Goal: Transaction & Acquisition: Subscribe to service/newsletter

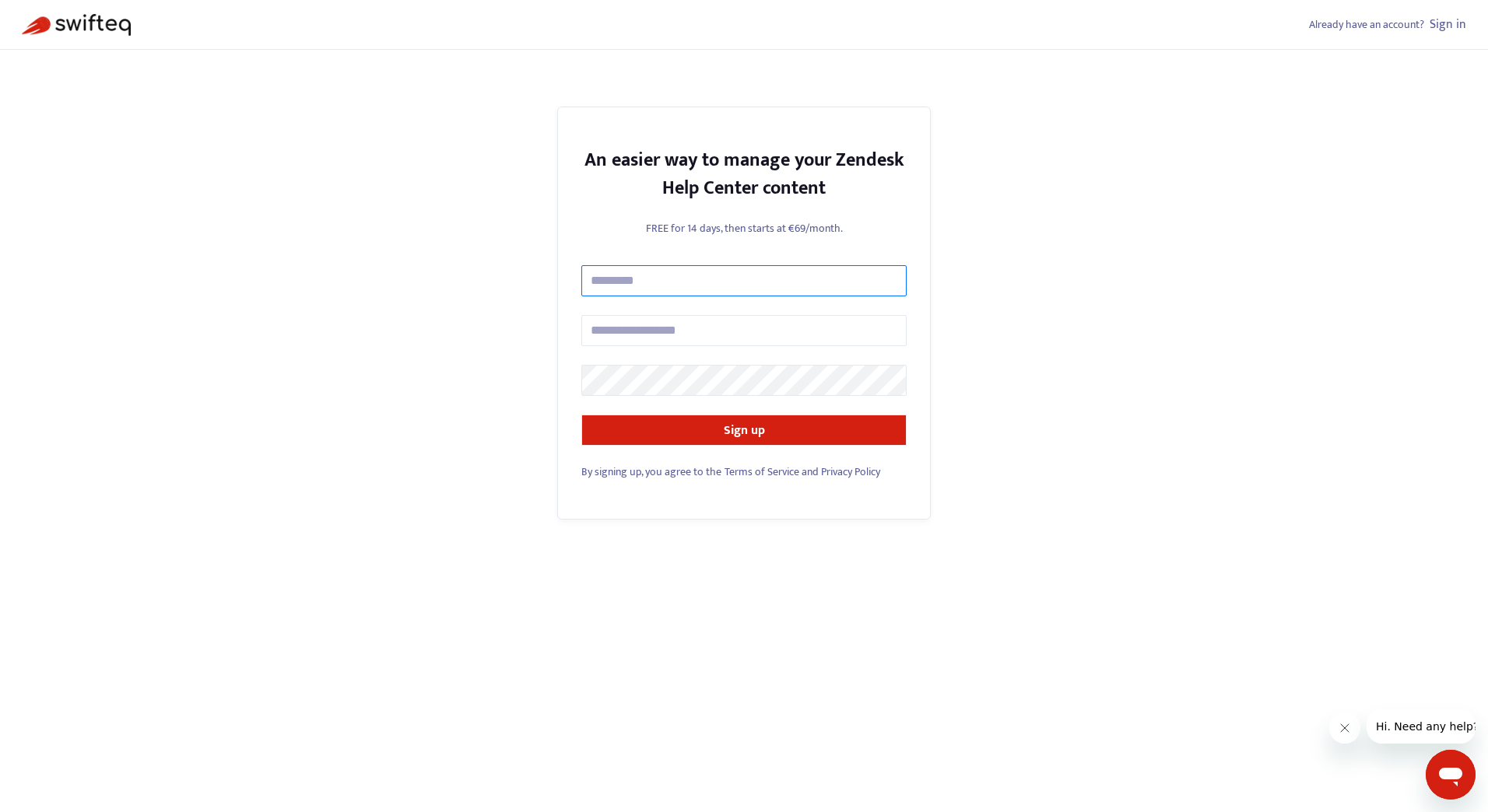
click at [697, 291] on input "text" at bounding box center [743, 280] width 325 height 31
type input "**********"
click at [794, 342] on input "**********" at bounding box center [743, 330] width 325 height 31
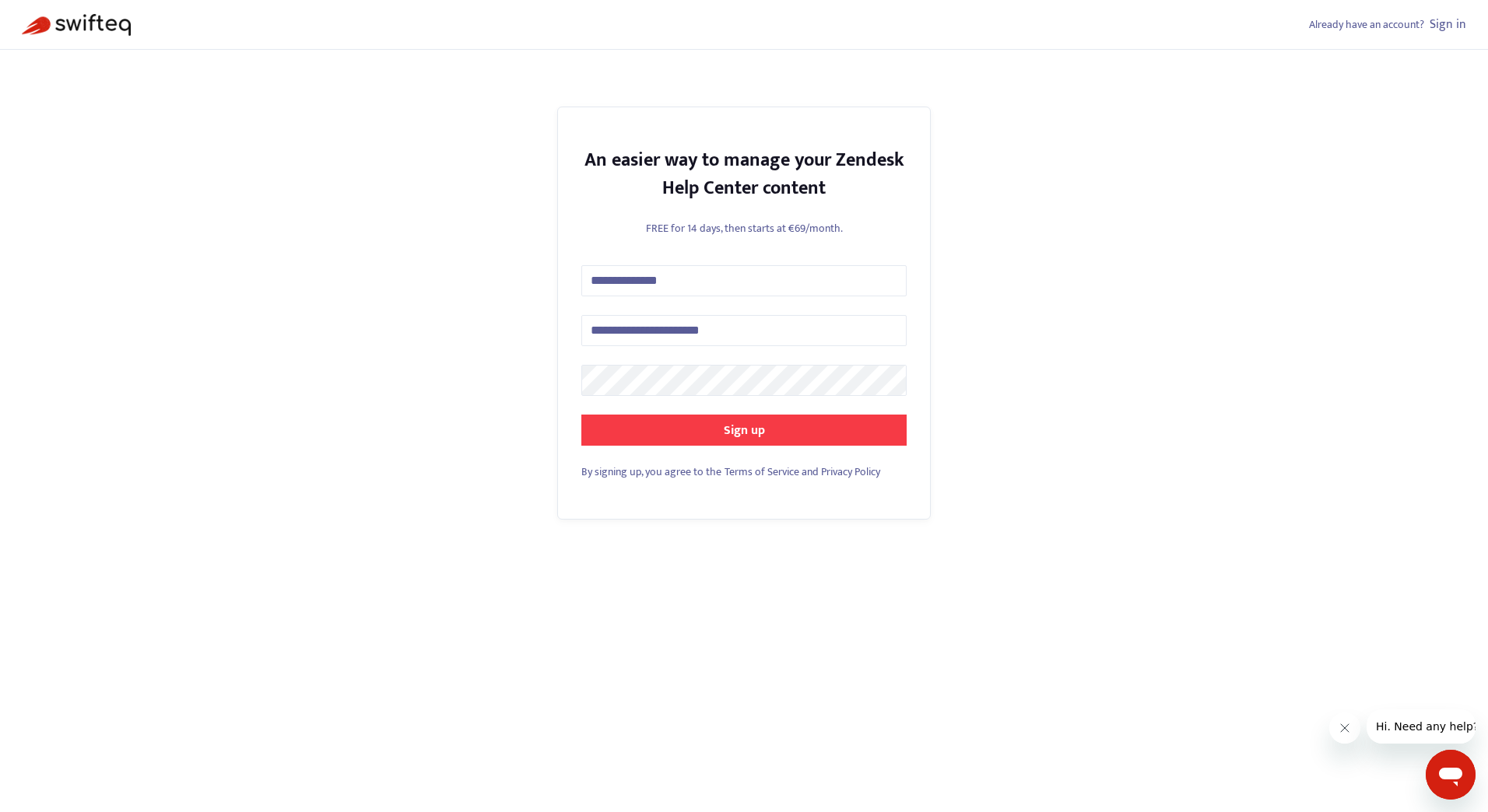
click at [733, 422] on strong "Sign up" at bounding box center [744, 430] width 41 height 21
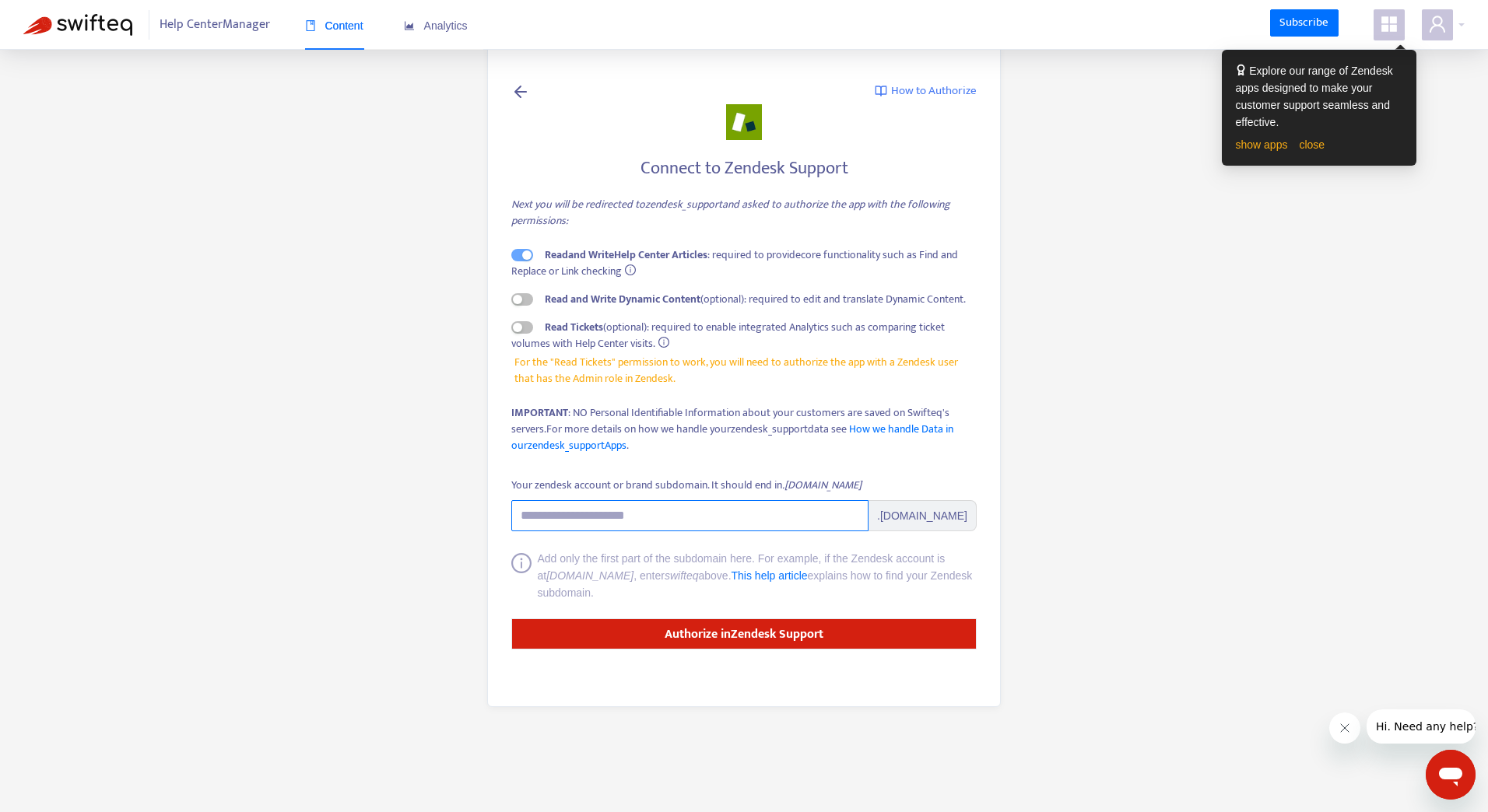
click at [686, 514] on input "Your zendesk account or brand subdomain. It should end in .zendesk.com" at bounding box center [689, 515] width 357 height 31
paste input "**********"
click at [1039, 510] on main "**********" at bounding box center [744, 406] width 1488 height 812
click at [667, 340] on icon "info-circle" at bounding box center [663, 342] width 11 height 11
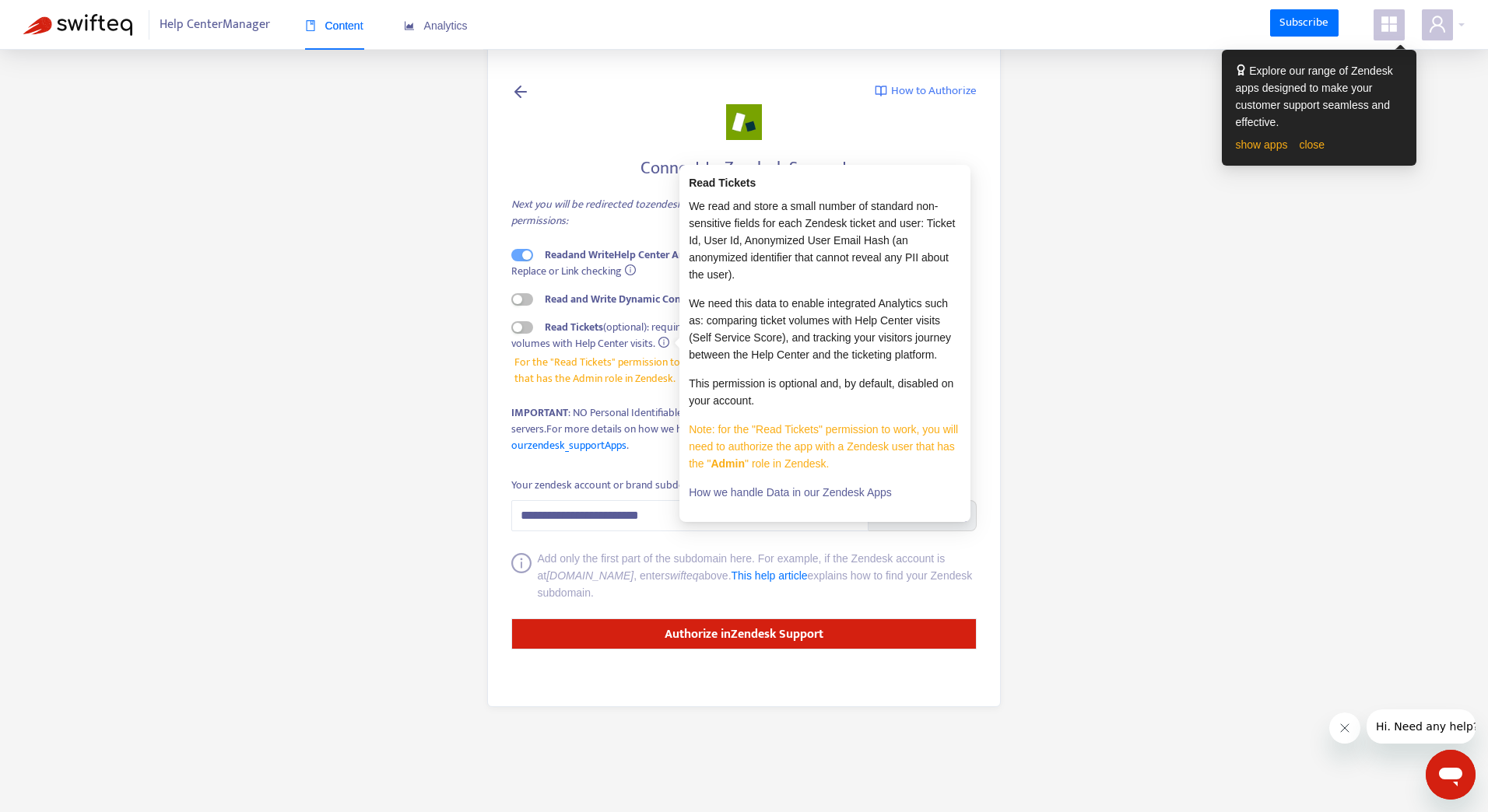
click at [1128, 440] on main "**********" at bounding box center [744, 406] width 1488 height 812
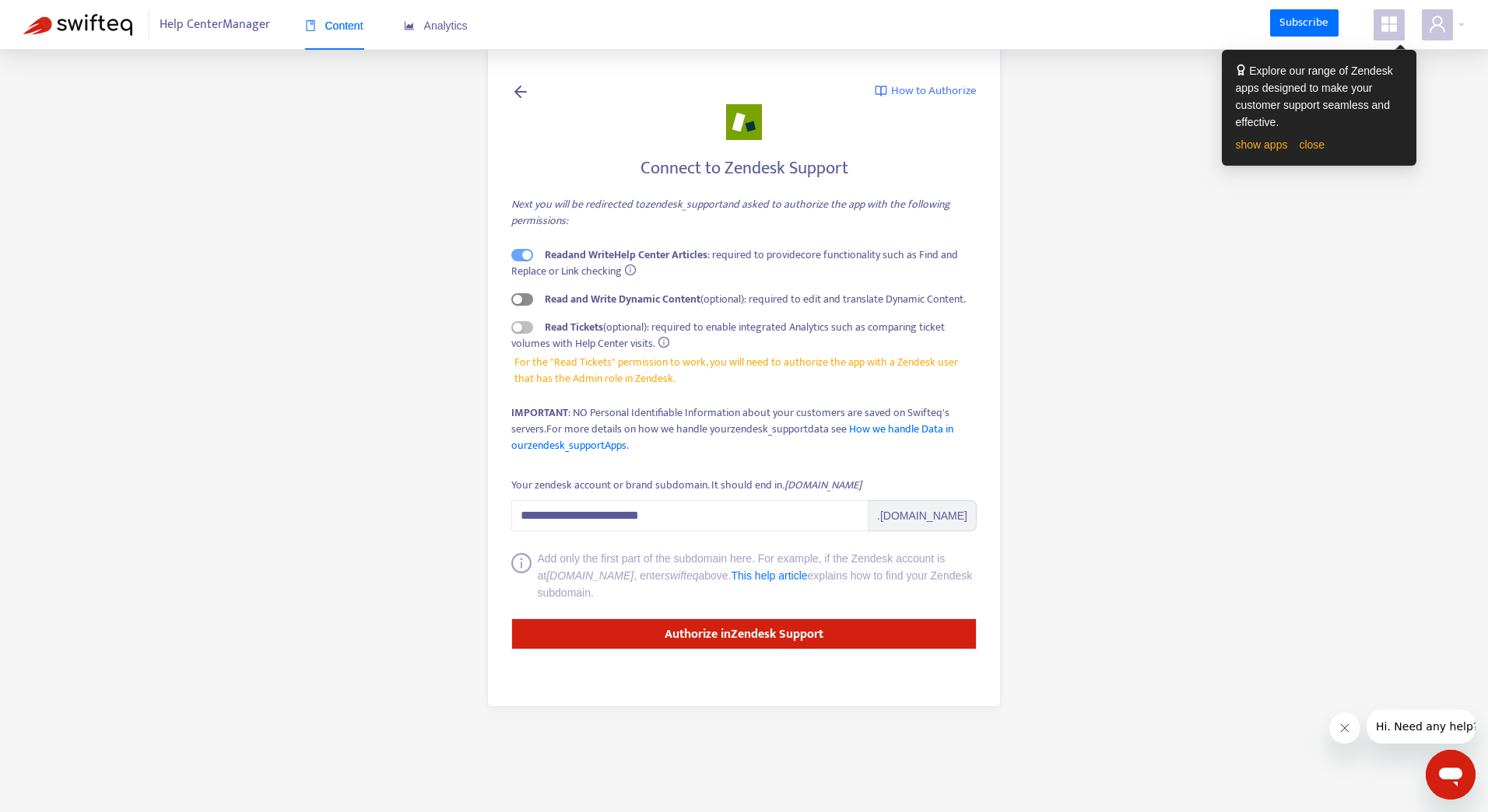
click at [516, 296] on div "button" at bounding box center [517, 299] width 9 height 9
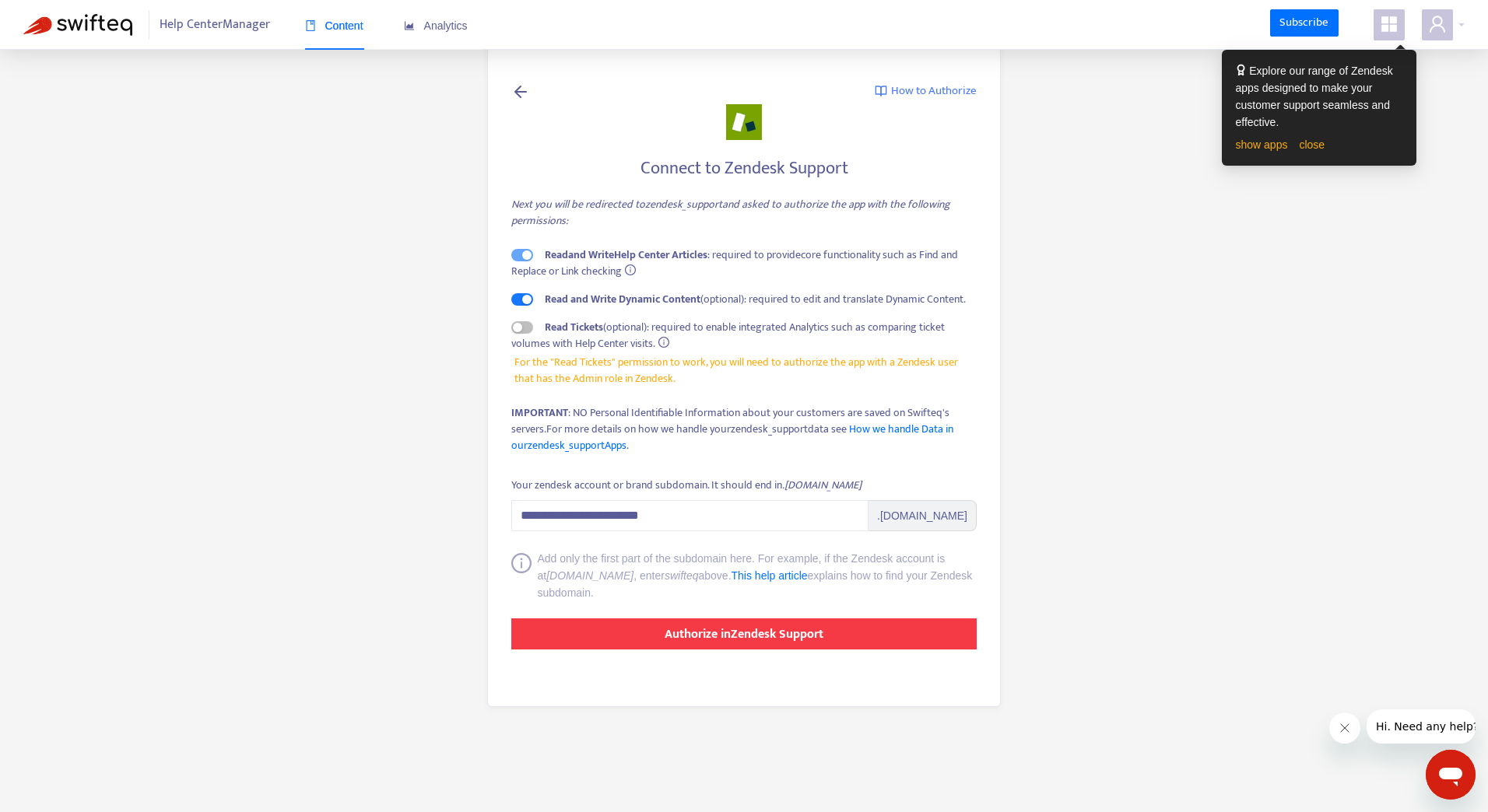
click at [759, 633] on strong "Authorize in Zendesk Support" at bounding box center [744, 634] width 159 height 21
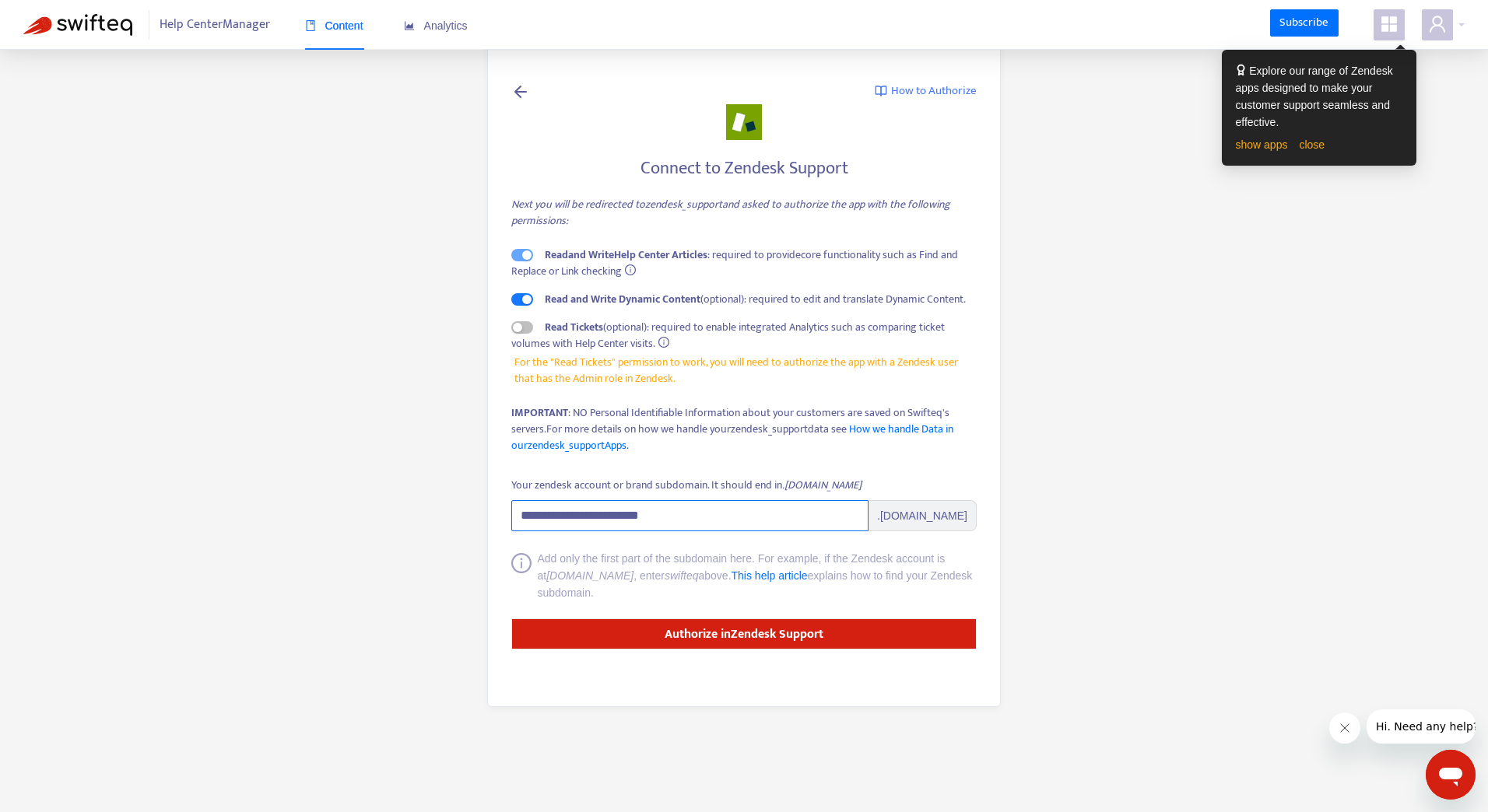
drag, startPoint x: 673, startPoint y: 514, endPoint x: 463, endPoint y: 511, distance: 210.1
click at [463, 511] on main "**********" at bounding box center [744, 406] width 1488 height 812
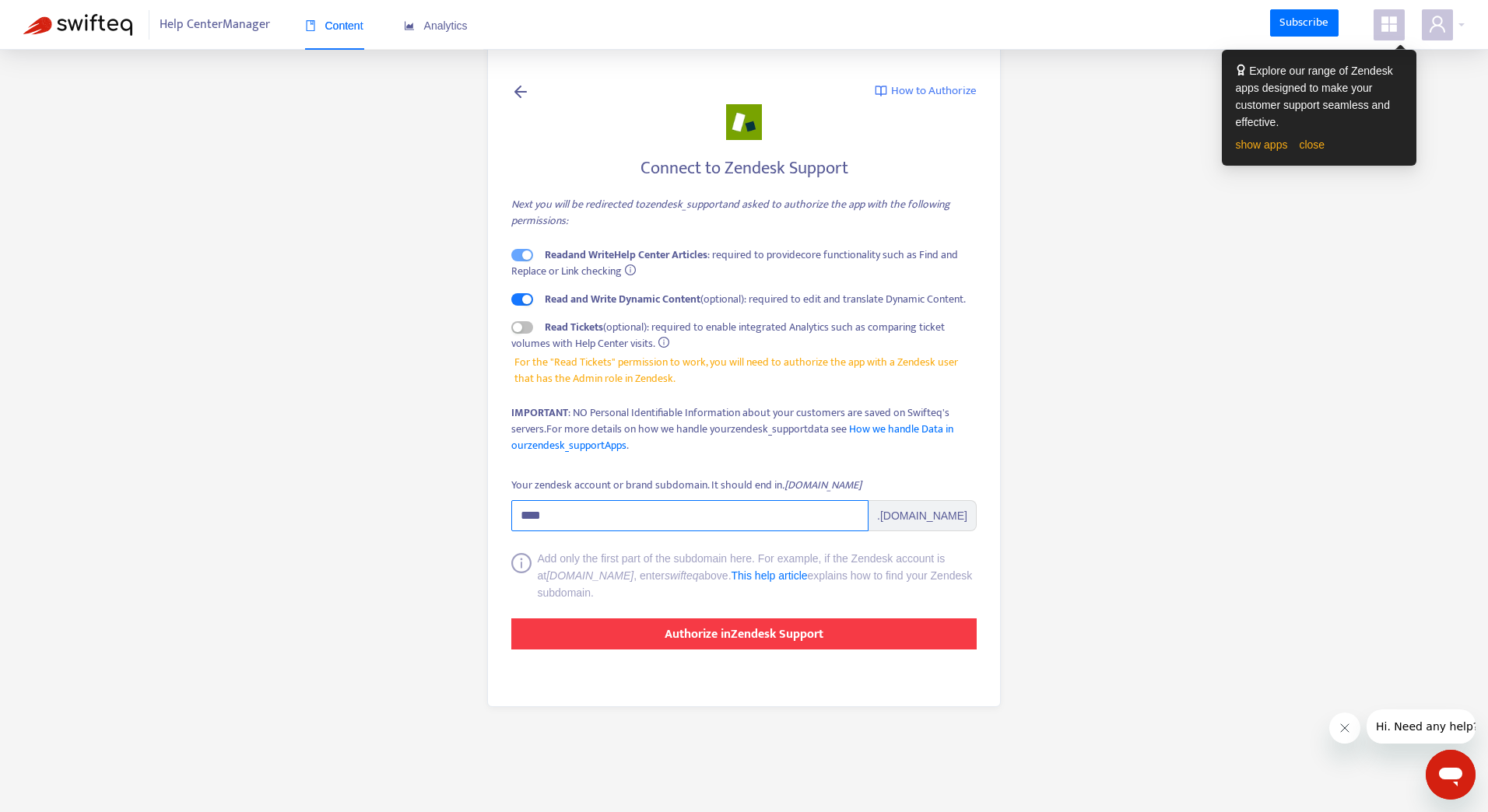
type input "****"
click at [745, 642] on strong "Authorize in Zendesk Support" at bounding box center [744, 634] width 159 height 21
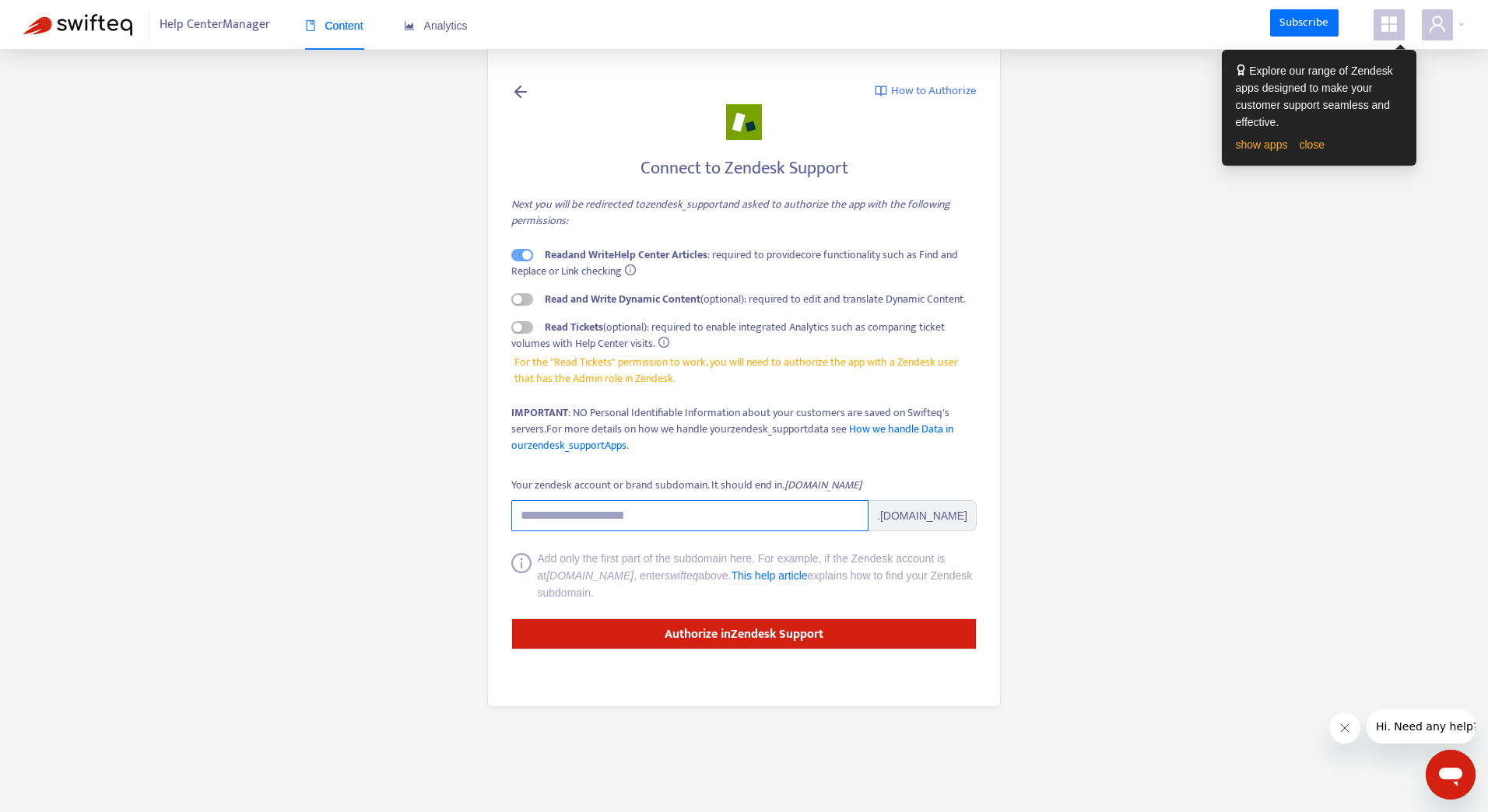
click at [651, 511] on input "Your zendesk account or brand subdomain. It should end in .zendesk.com" at bounding box center [689, 515] width 357 height 31
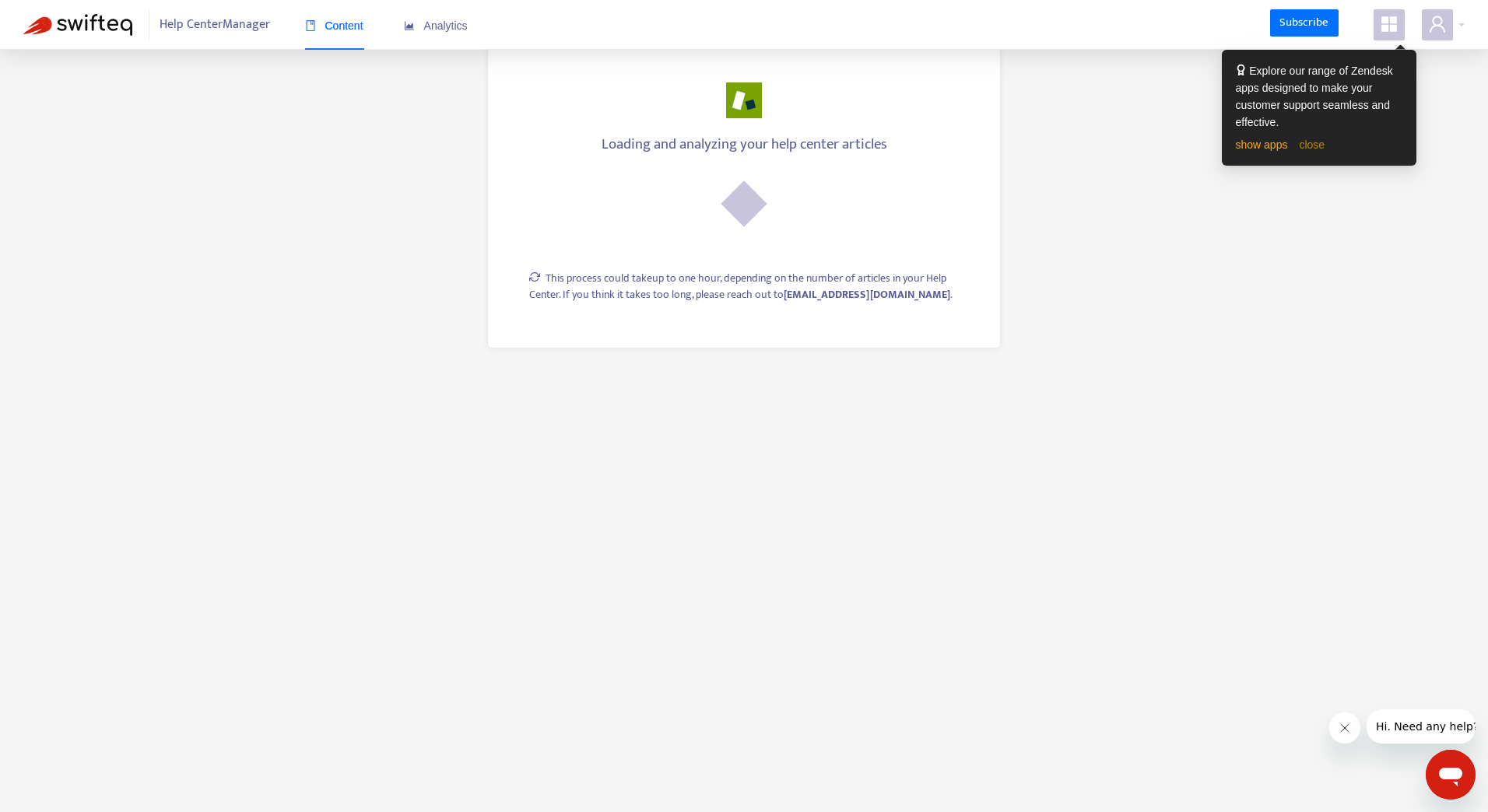
click at [1311, 149] on link "close" at bounding box center [1312, 145] width 26 height 12
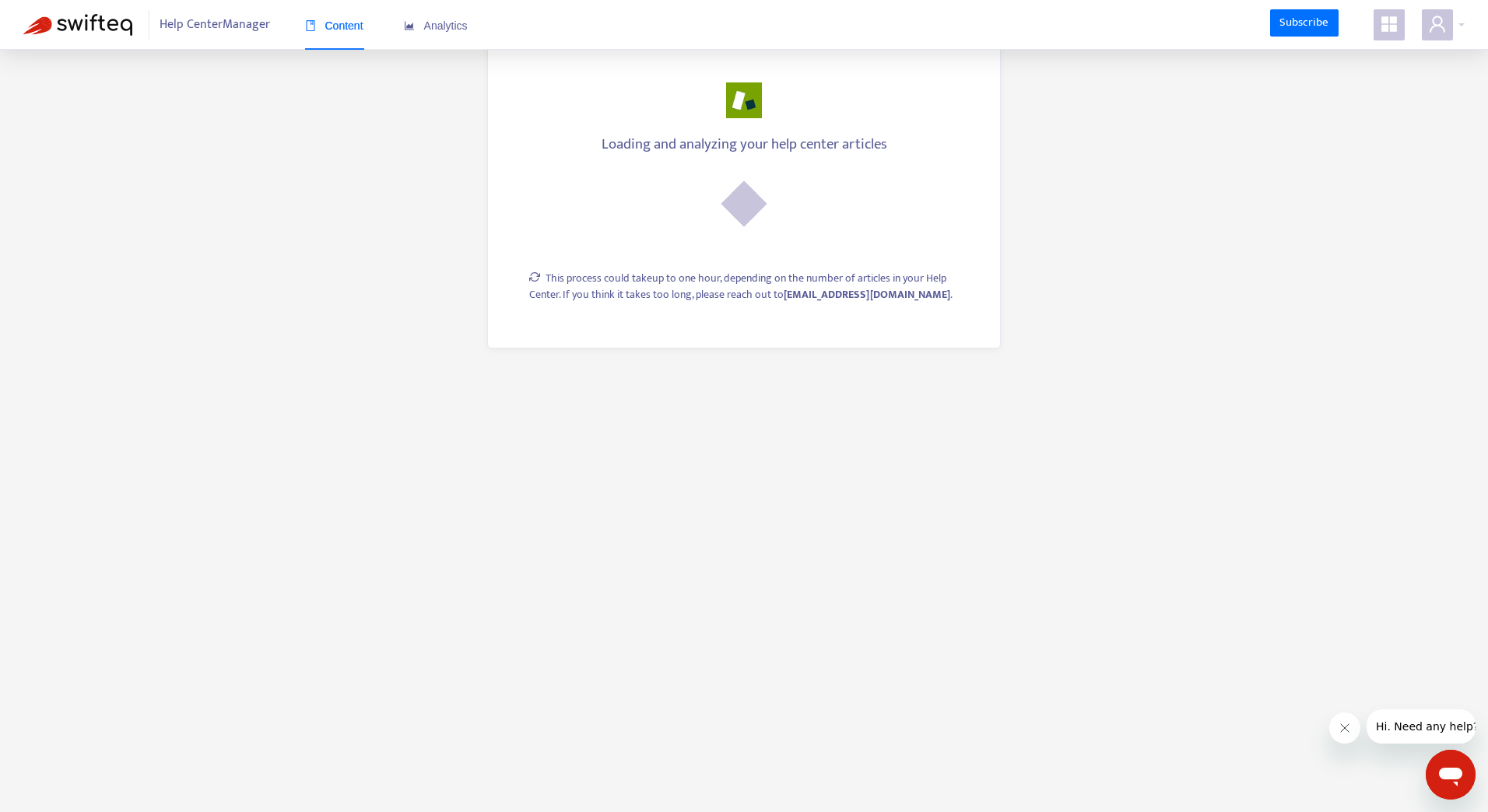
click at [232, 169] on main "Loading and analyzing your help center articles This process could take up to o…" at bounding box center [744, 406] width 1488 height 812
click at [1268, 327] on main "Loading and analyzing your help center articles This process could take up to o…" at bounding box center [744, 406] width 1488 height 812
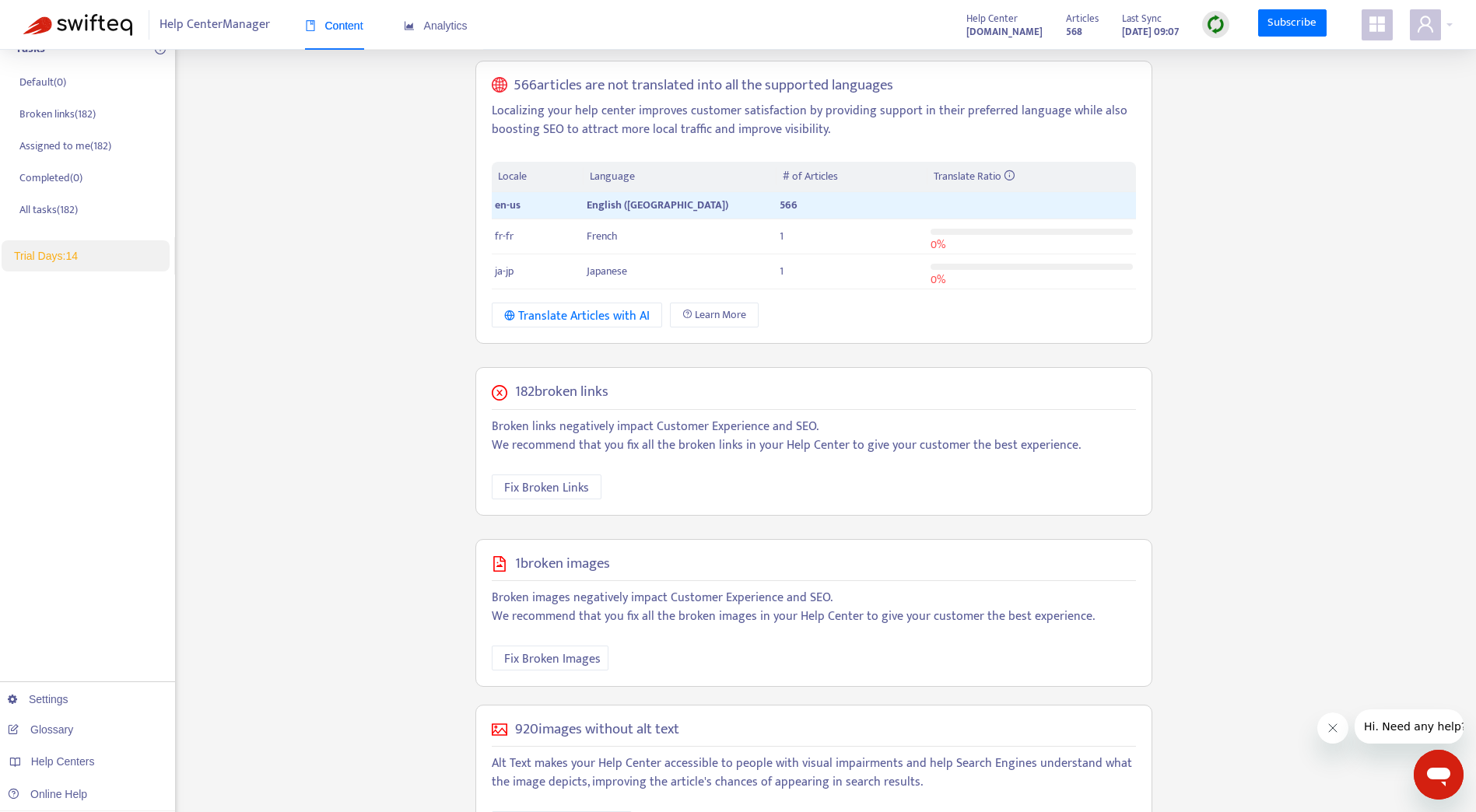
scroll to position [297, 0]
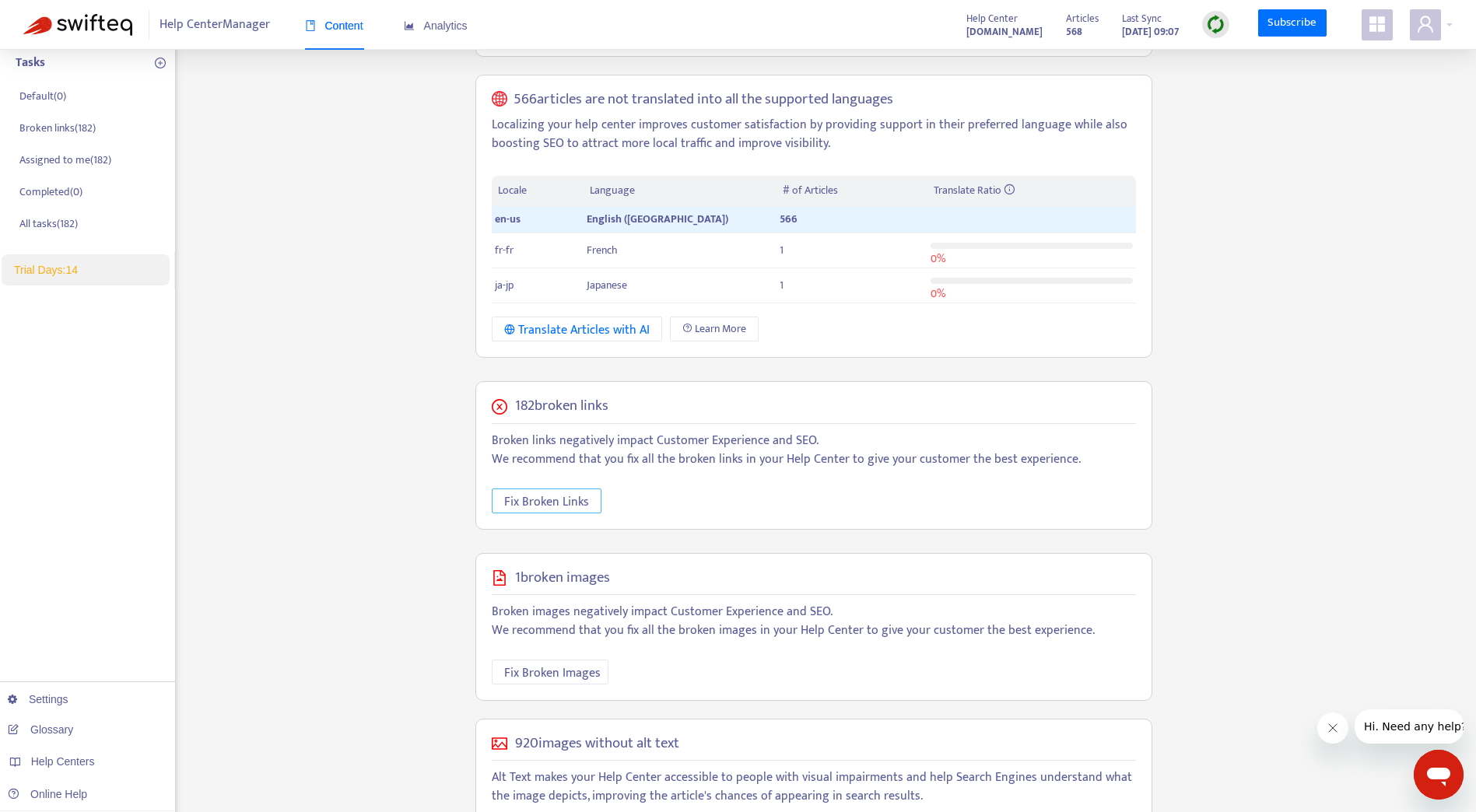
click at [579, 506] on span "Fix Broken Links" at bounding box center [546, 502] width 85 height 19
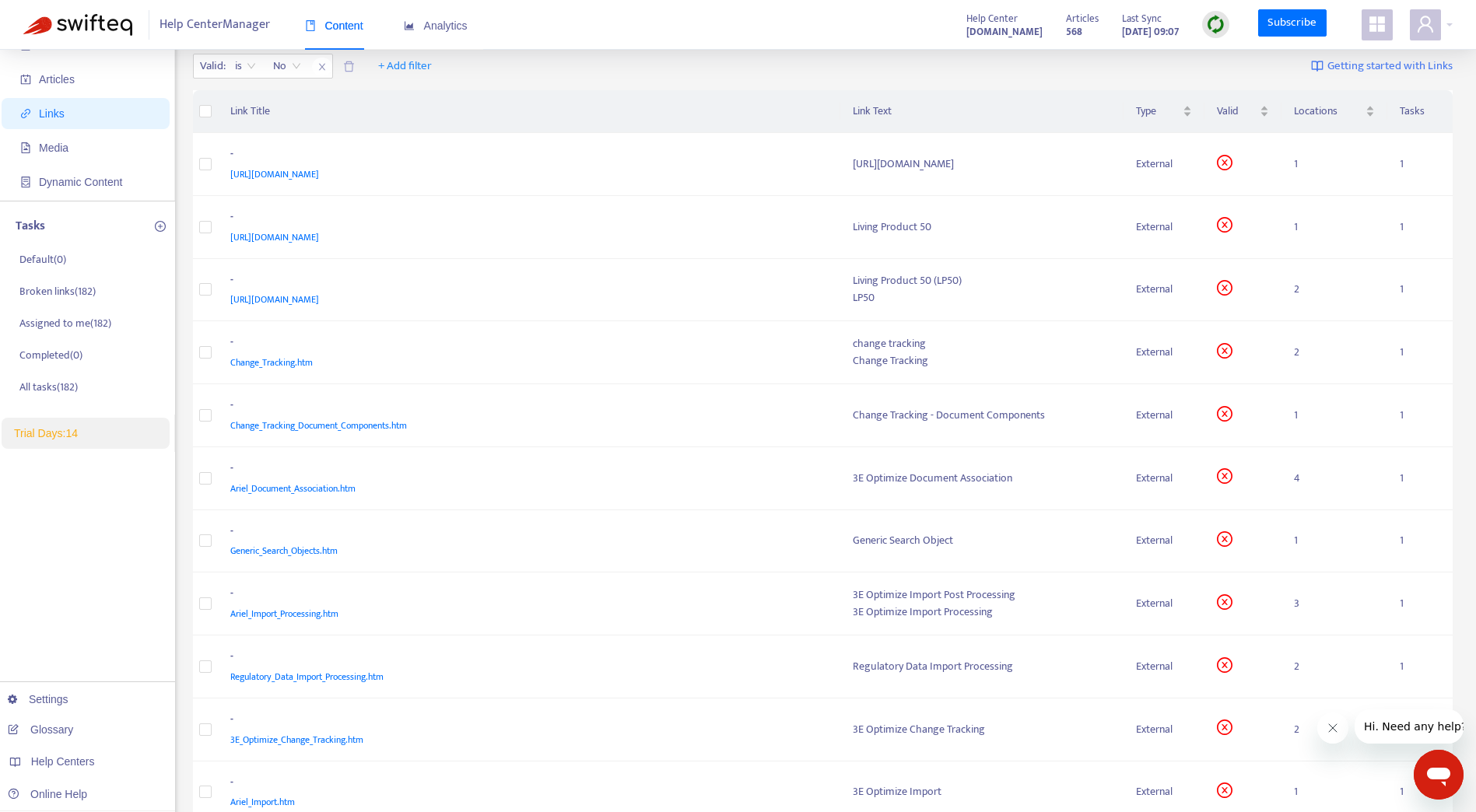
scroll to position [17, 0]
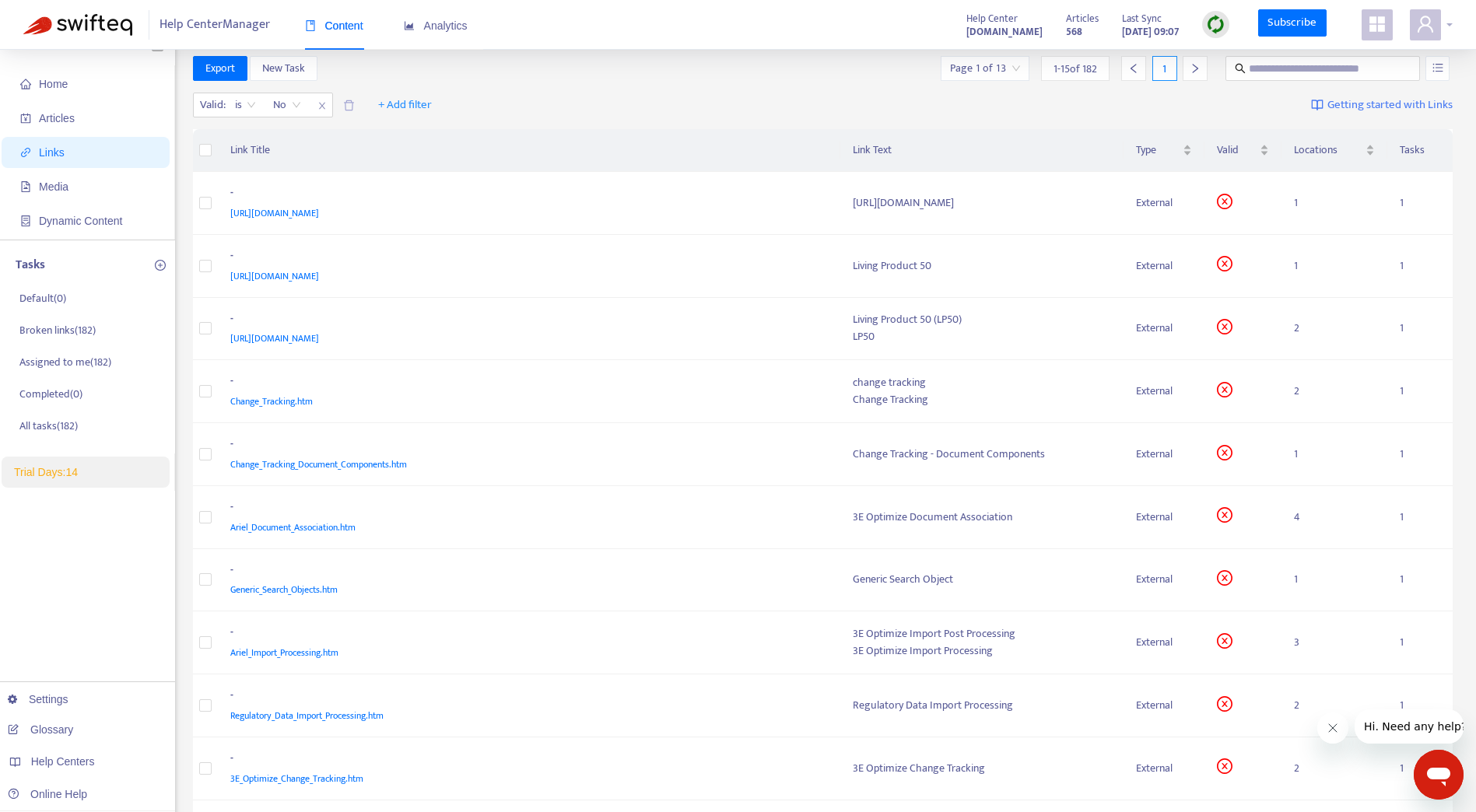
click at [1443, 22] on div at bounding box center [1431, 24] width 43 height 31
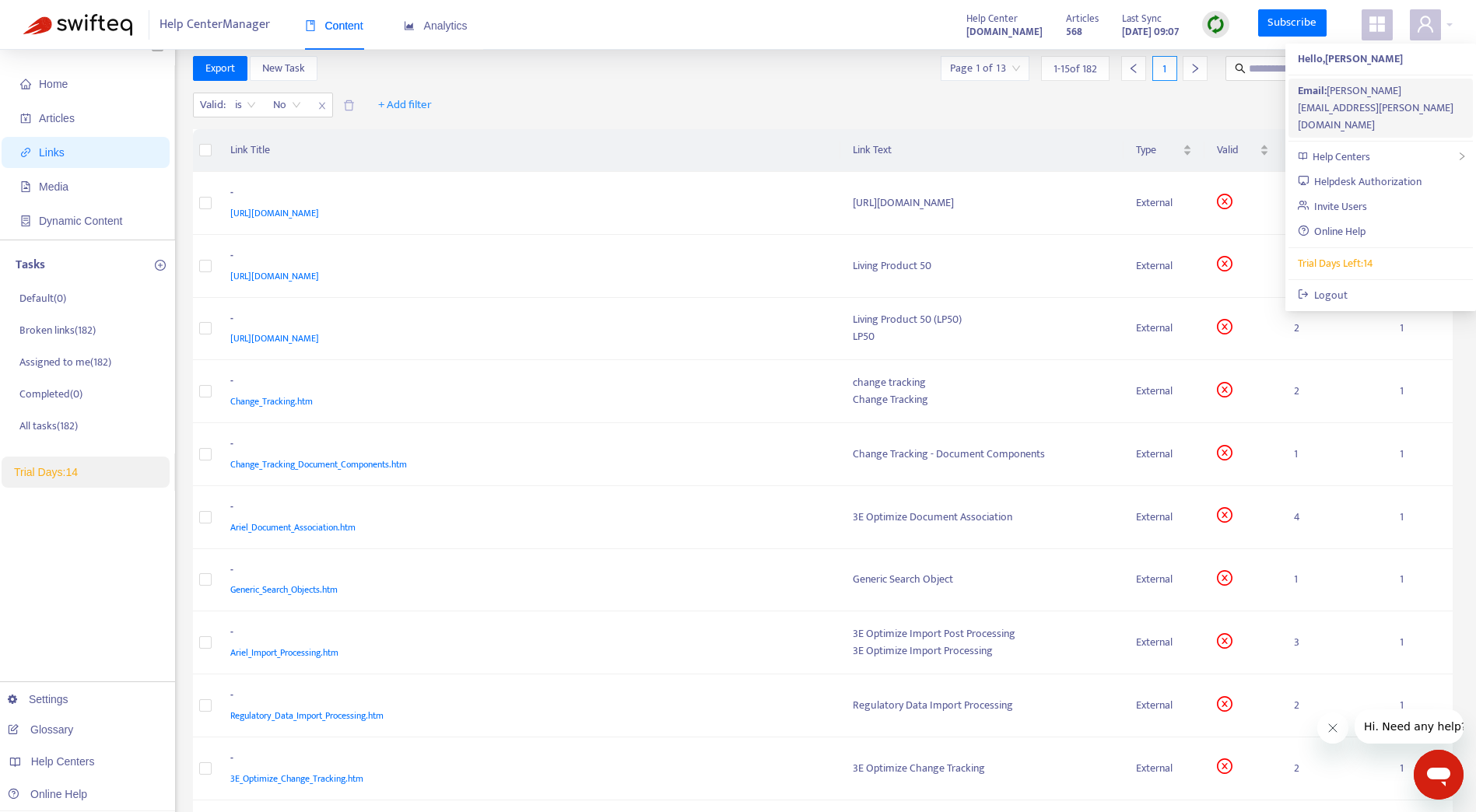
click at [1359, 87] on div "Email: ryan.shifflett@3eco.com" at bounding box center [1381, 107] width 167 height 51
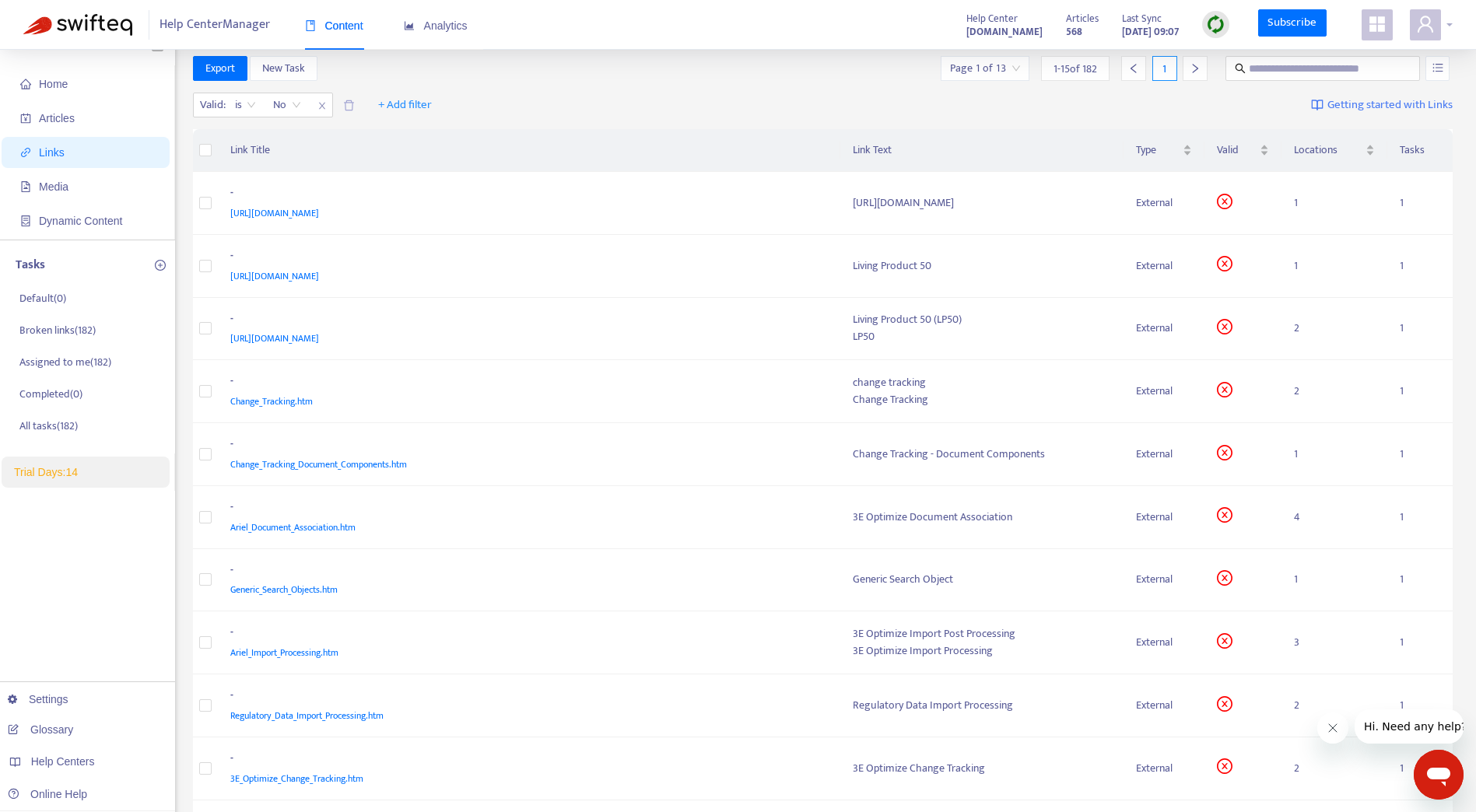
click at [1422, 32] on icon "user" at bounding box center [1425, 24] width 19 height 19
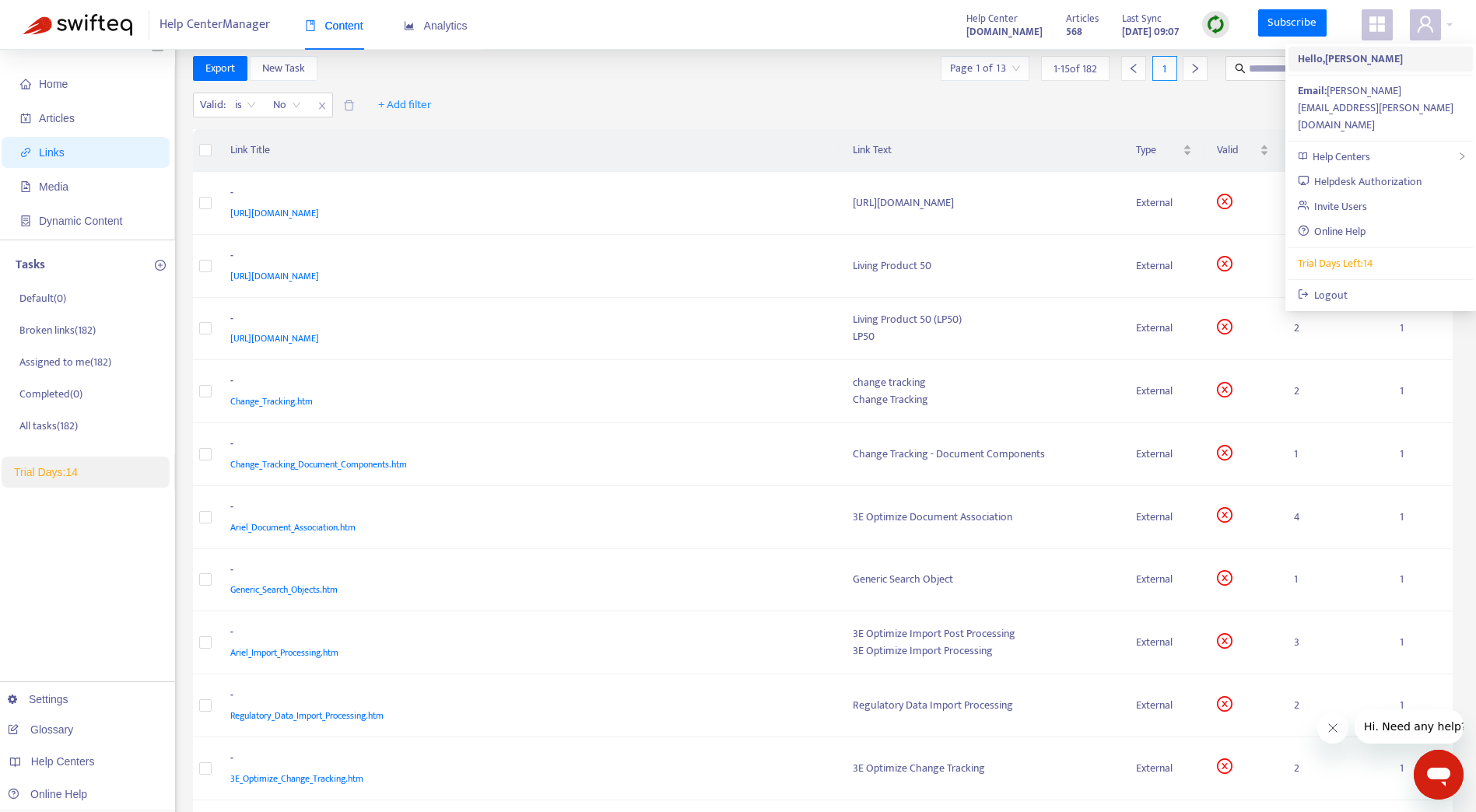
click at [1373, 54] on strong "Hello, Ryan Shifflett" at bounding box center [1350, 59] width 105 height 18
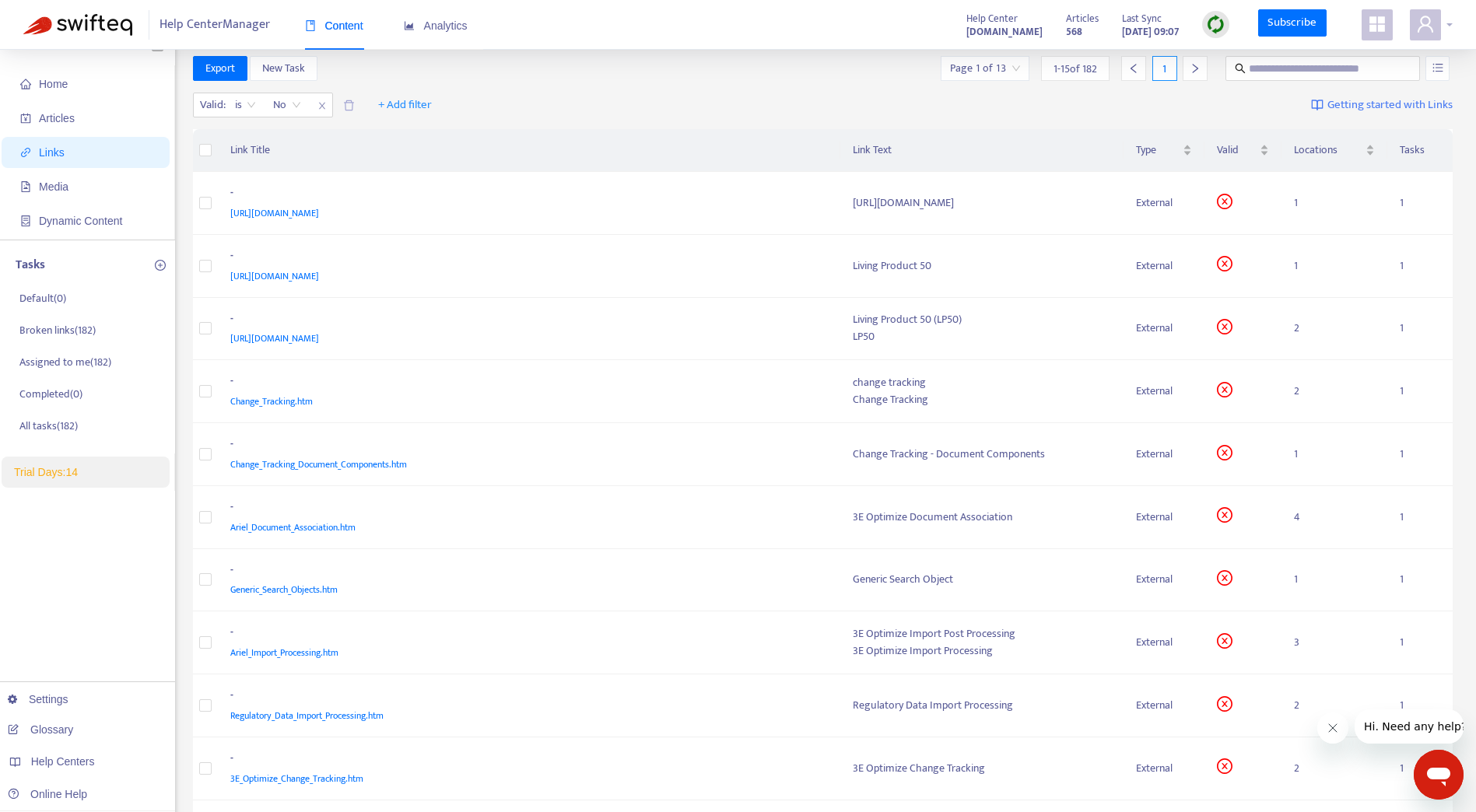
click at [1428, 33] on icon "user" at bounding box center [1425, 24] width 19 height 19
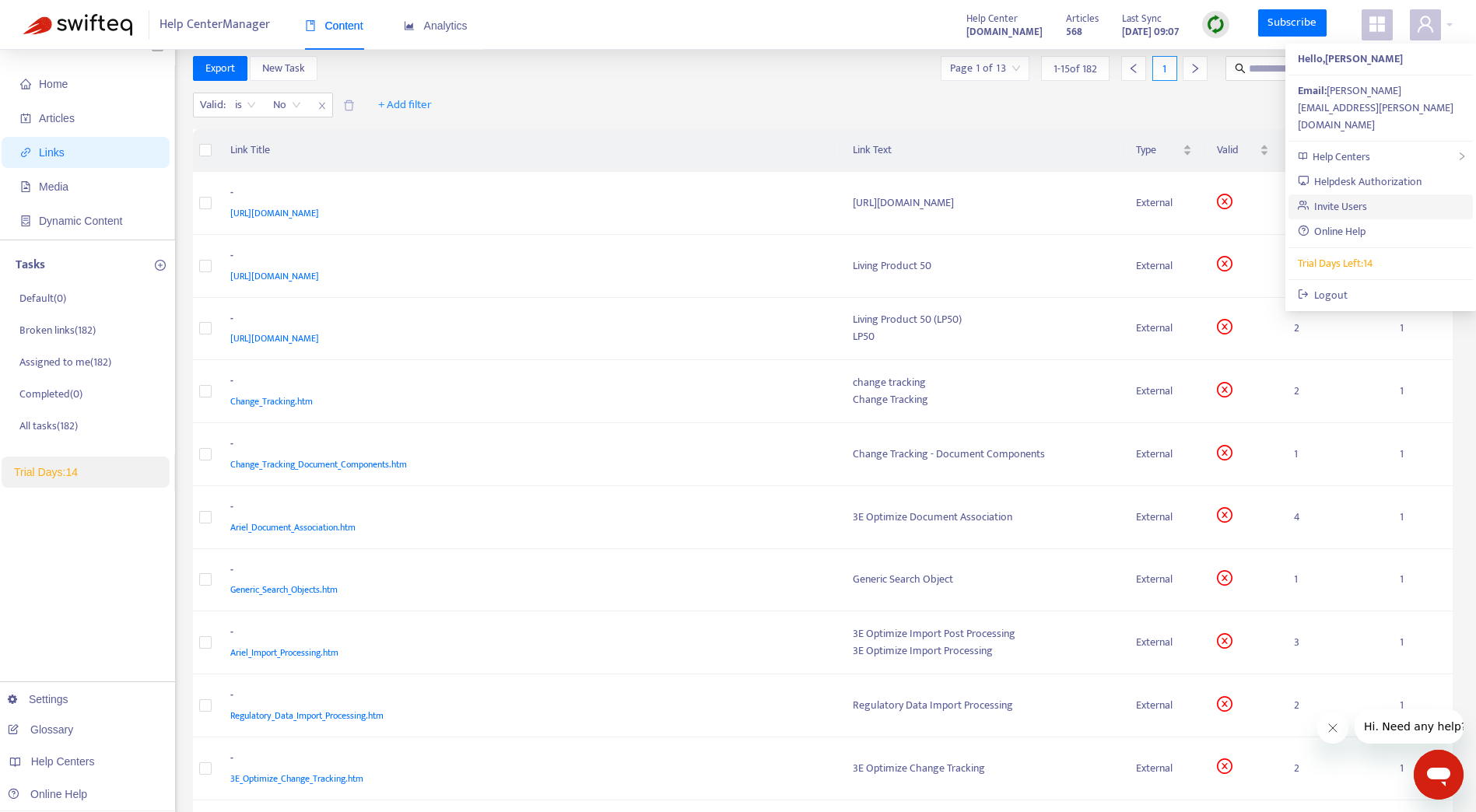
click at [1358, 198] on link "Invite Users" at bounding box center [1333, 207] width 70 height 18
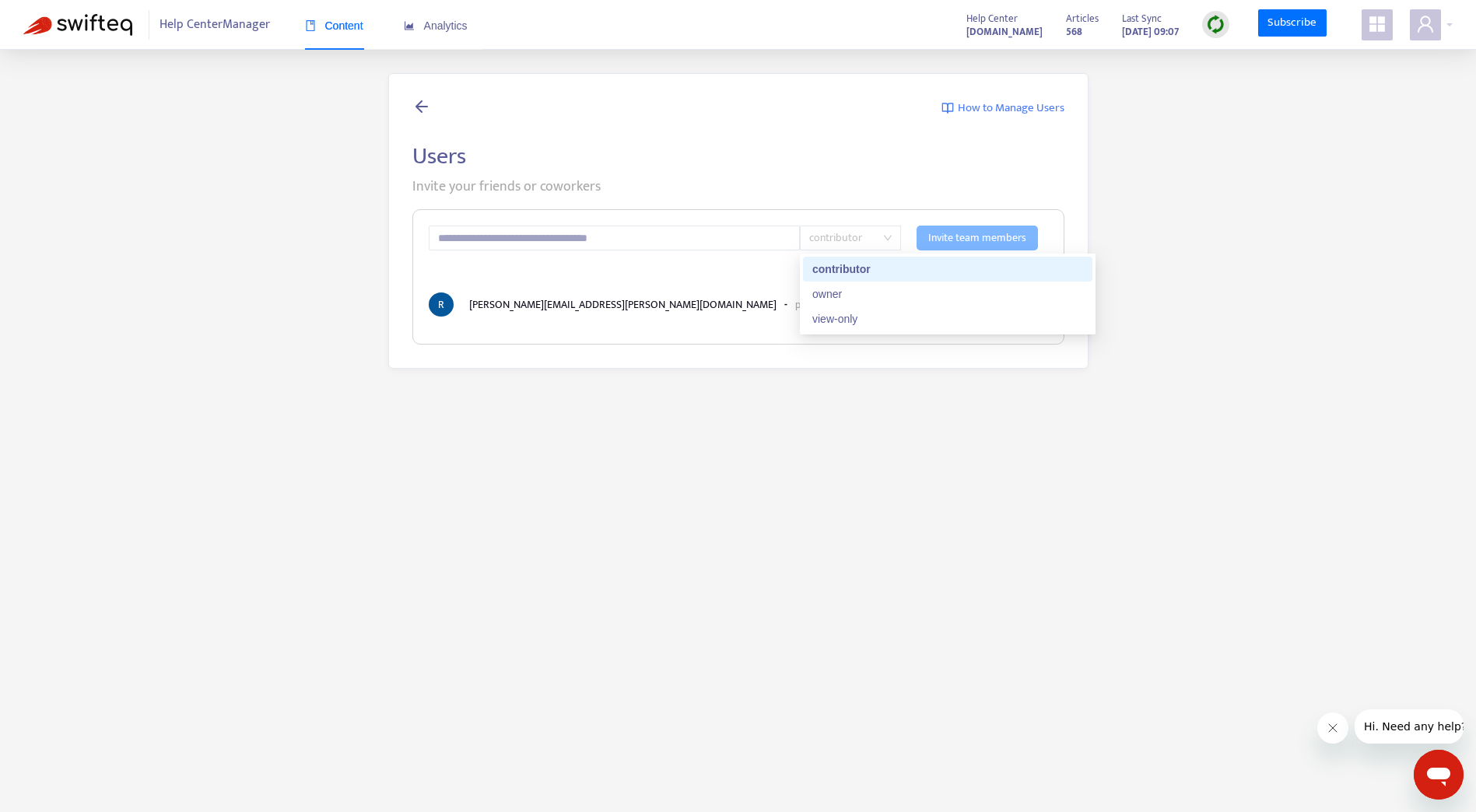
click at [861, 244] on span "contributor" at bounding box center [850, 237] width 82 height 23
click at [862, 244] on span "contributor" at bounding box center [850, 237] width 82 height 23
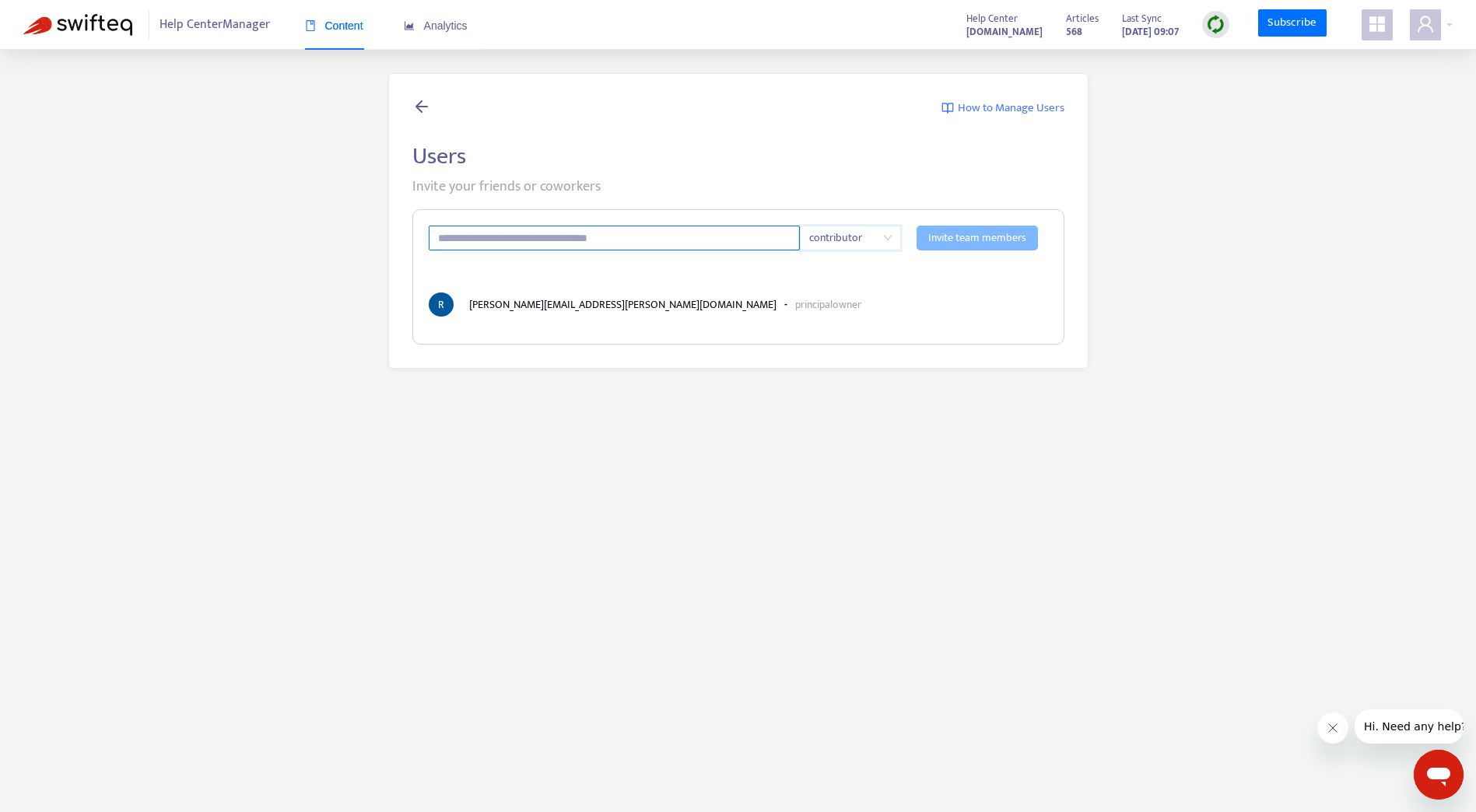
click at [660, 240] on input "text" at bounding box center [615, 238] width 372 height 25
click at [543, 233] on input "**********" at bounding box center [615, 238] width 372 height 25
type input "**********"
click at [780, 325] on div "**********" at bounding box center [738, 276] width 652 height 135
click at [996, 245] on span "Invite team members" at bounding box center [977, 238] width 98 height 17
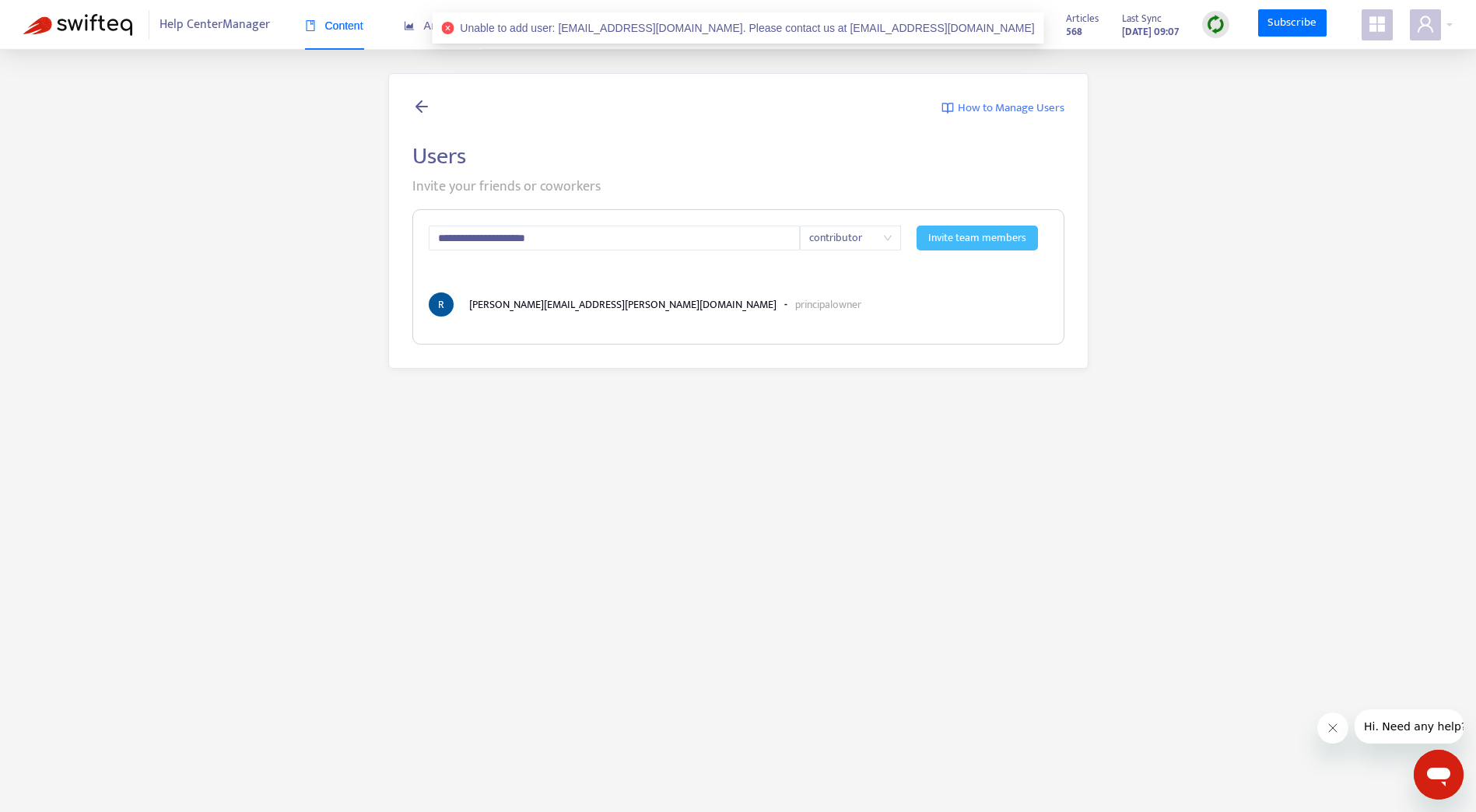
click at [1279, 197] on div "**********" at bounding box center [738, 221] width 1430 height 296
click at [1440, 33] on span at bounding box center [1425, 24] width 31 height 31
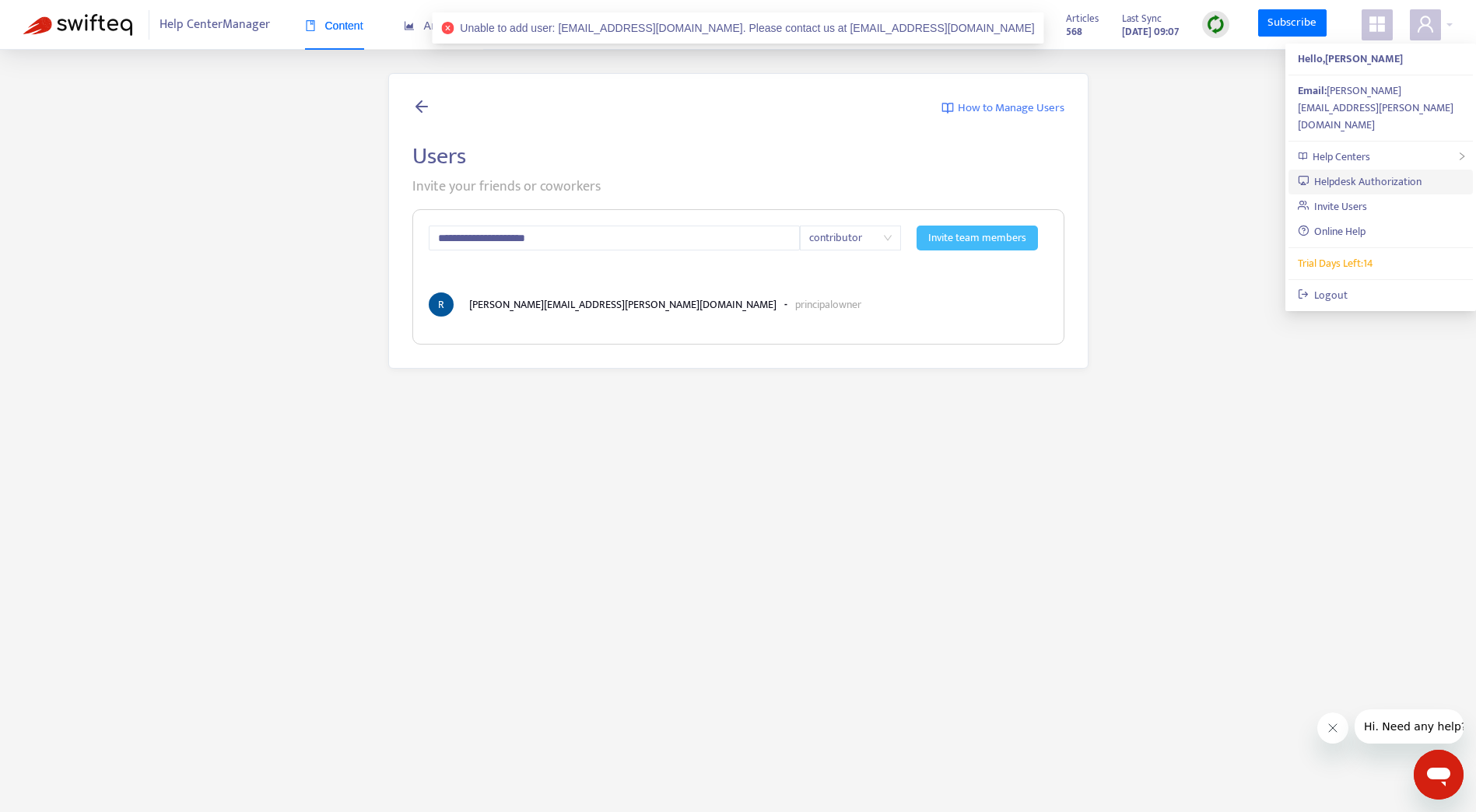
click at [1381, 173] on link "Helpdesk Authorization" at bounding box center [1360, 182] width 125 height 18
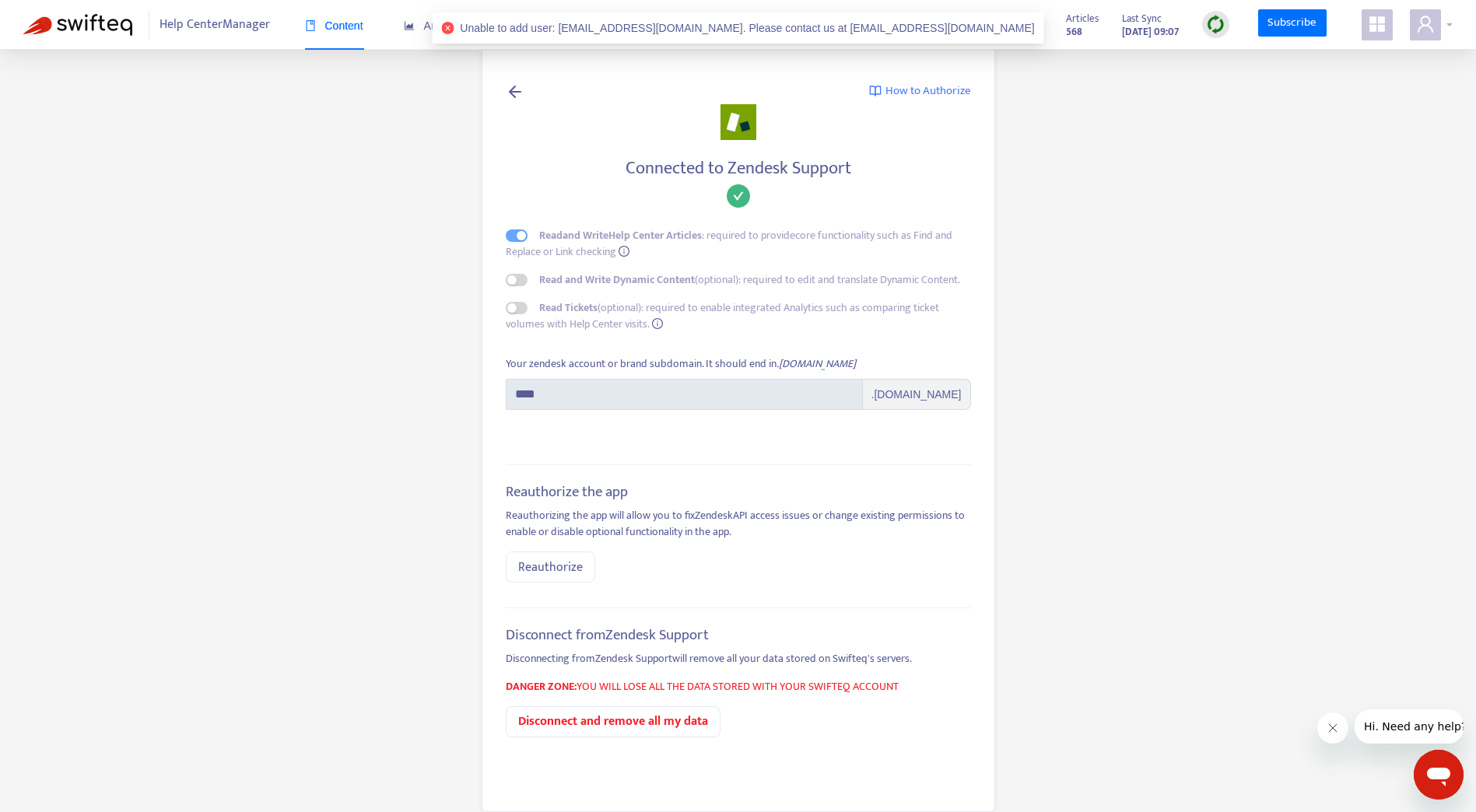
click at [1417, 25] on icon "user" at bounding box center [1425, 24] width 19 height 19
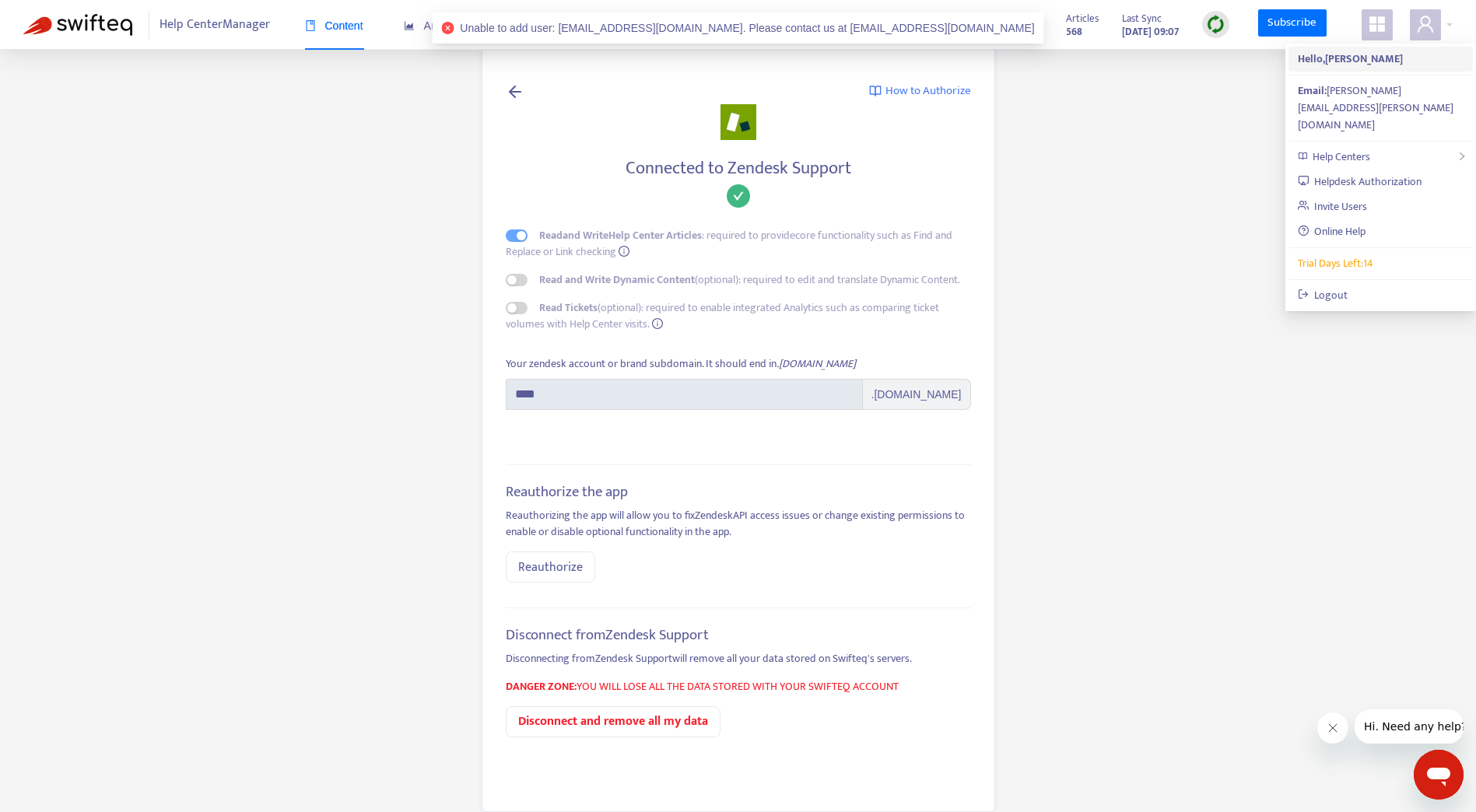
click at [1379, 63] on strong "Hello, Ryan Shifflett" at bounding box center [1350, 59] width 105 height 18
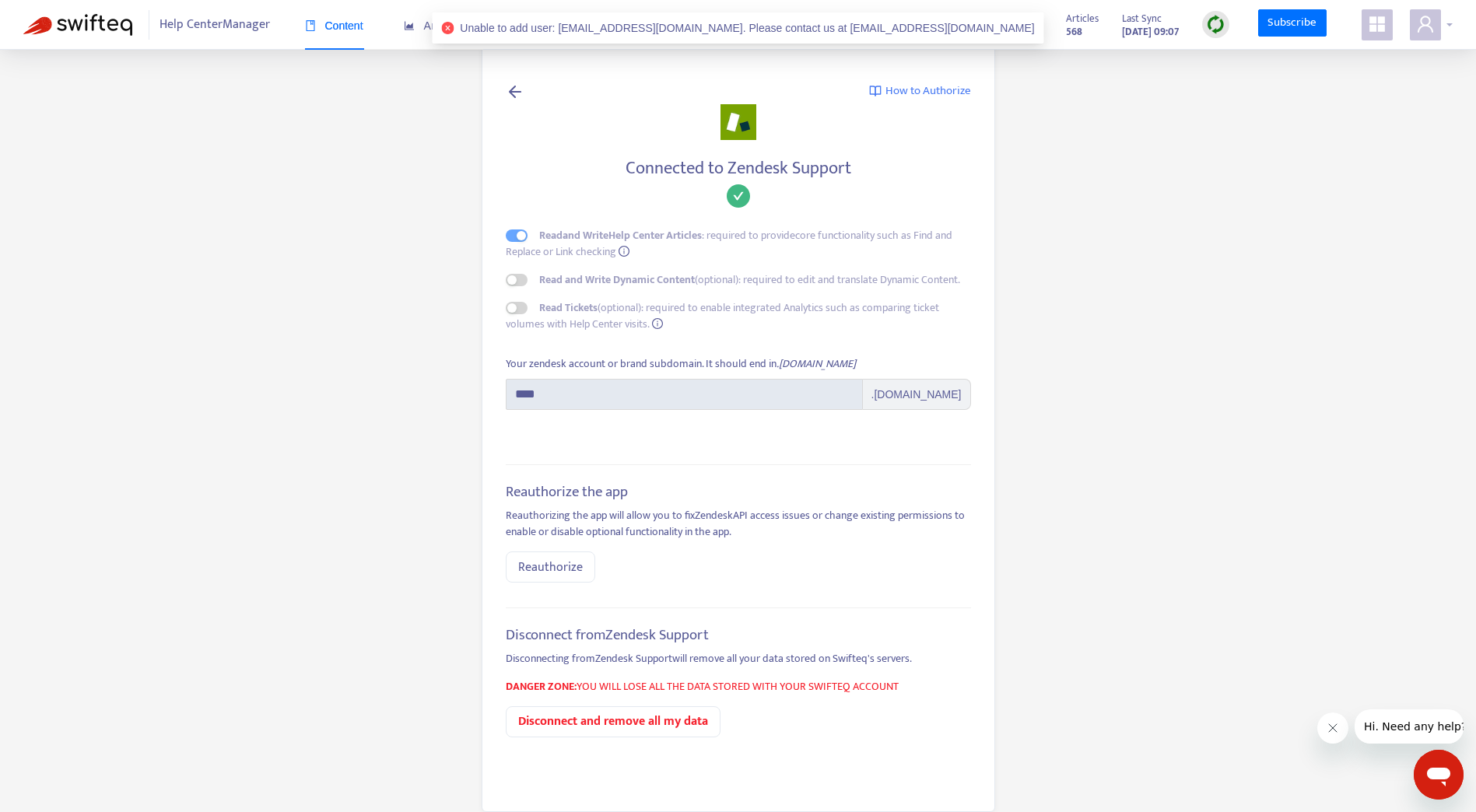
click at [1416, 30] on span at bounding box center [1425, 24] width 31 height 31
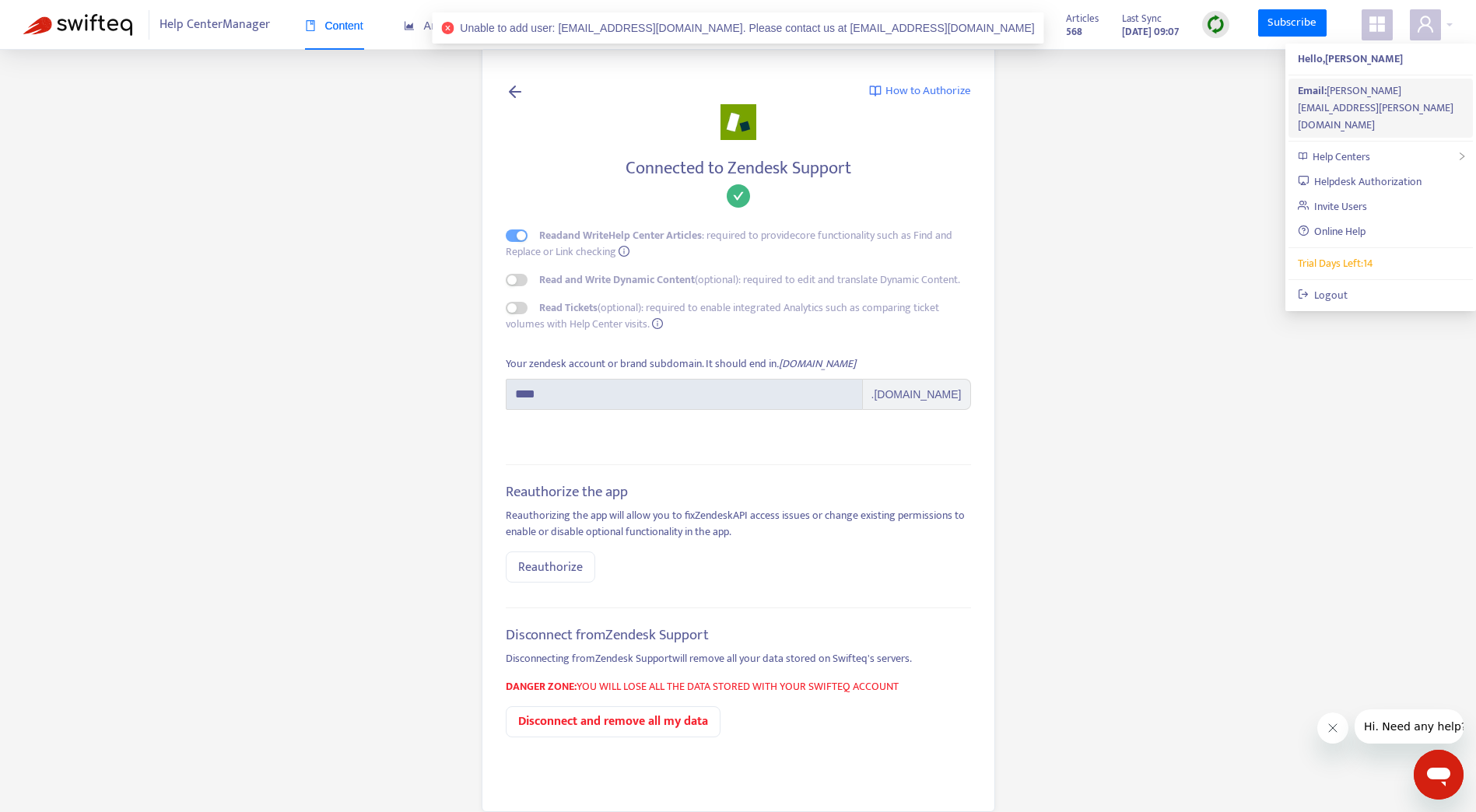
click at [1377, 90] on div "Email: ryan.shifflett@3eco.com" at bounding box center [1381, 107] width 167 height 51
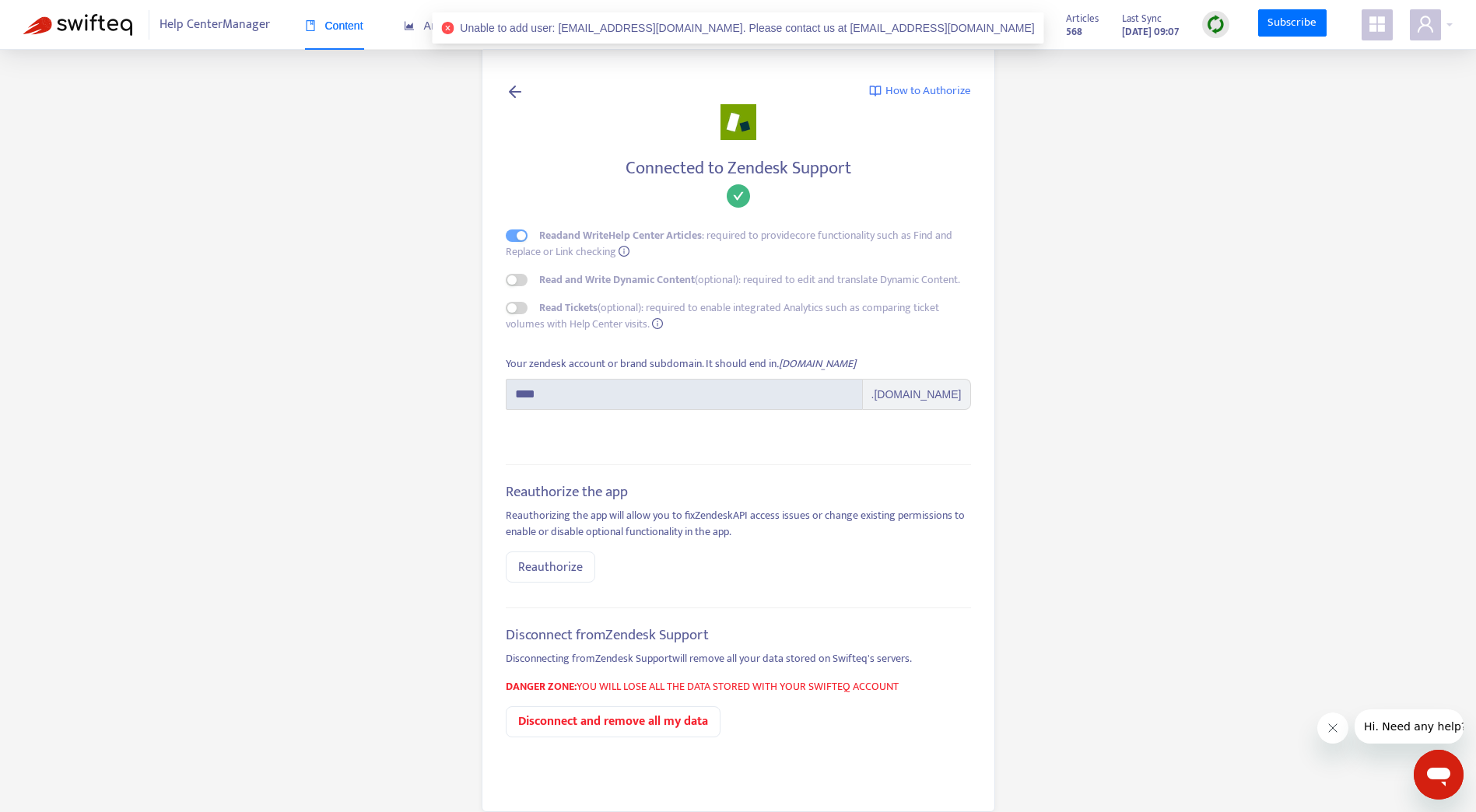
click at [1409, 27] on div "Help Center 3eco.zendesk.com Articles 568 Last Sync Sep 22, 2025 09:07 Subscribe" at bounding box center [1204, 24] width 499 height 31
click at [1426, 27] on icon "user" at bounding box center [1426, 24] width 16 height 16
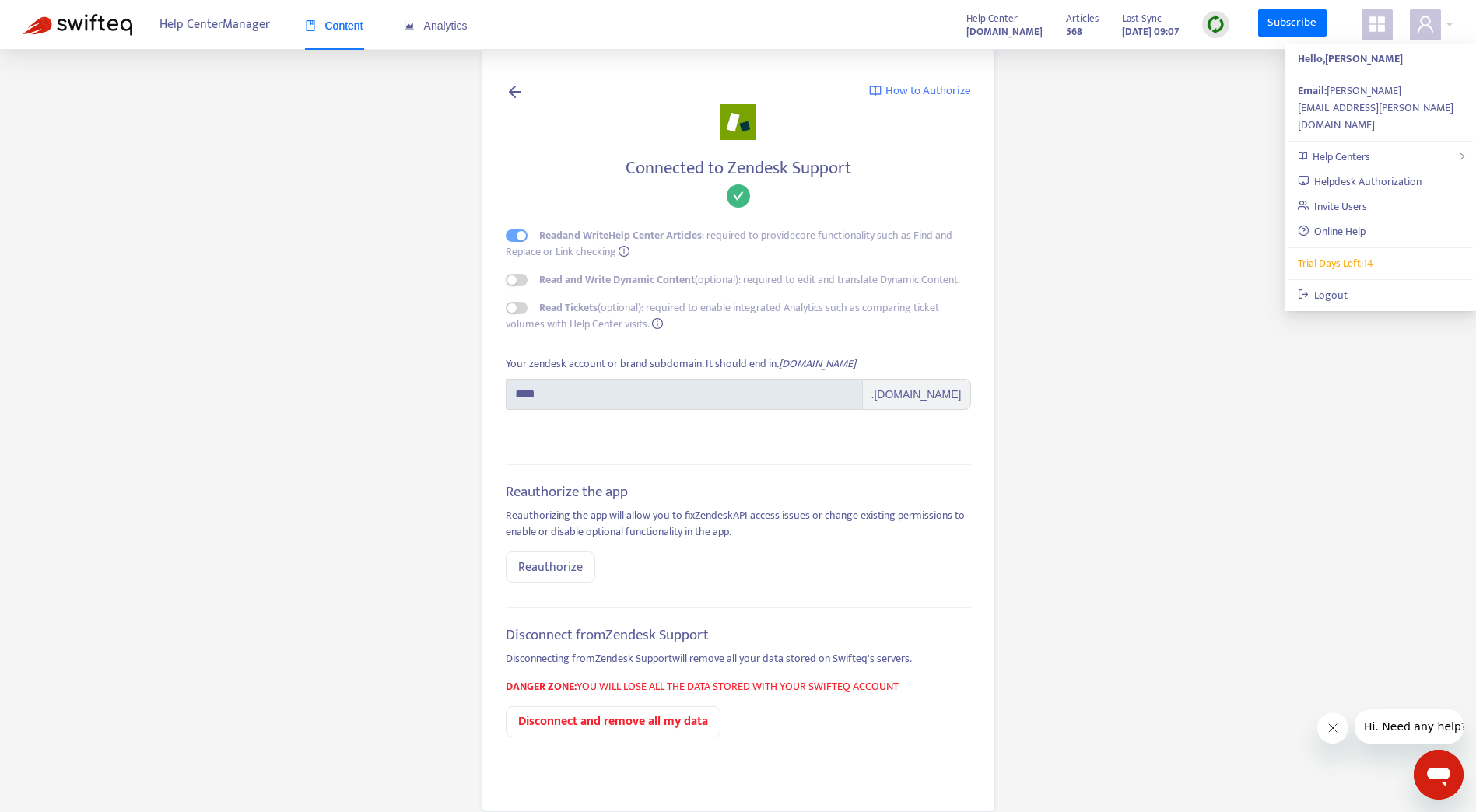
click at [79, 21] on img at bounding box center [77, 25] width 109 height 22
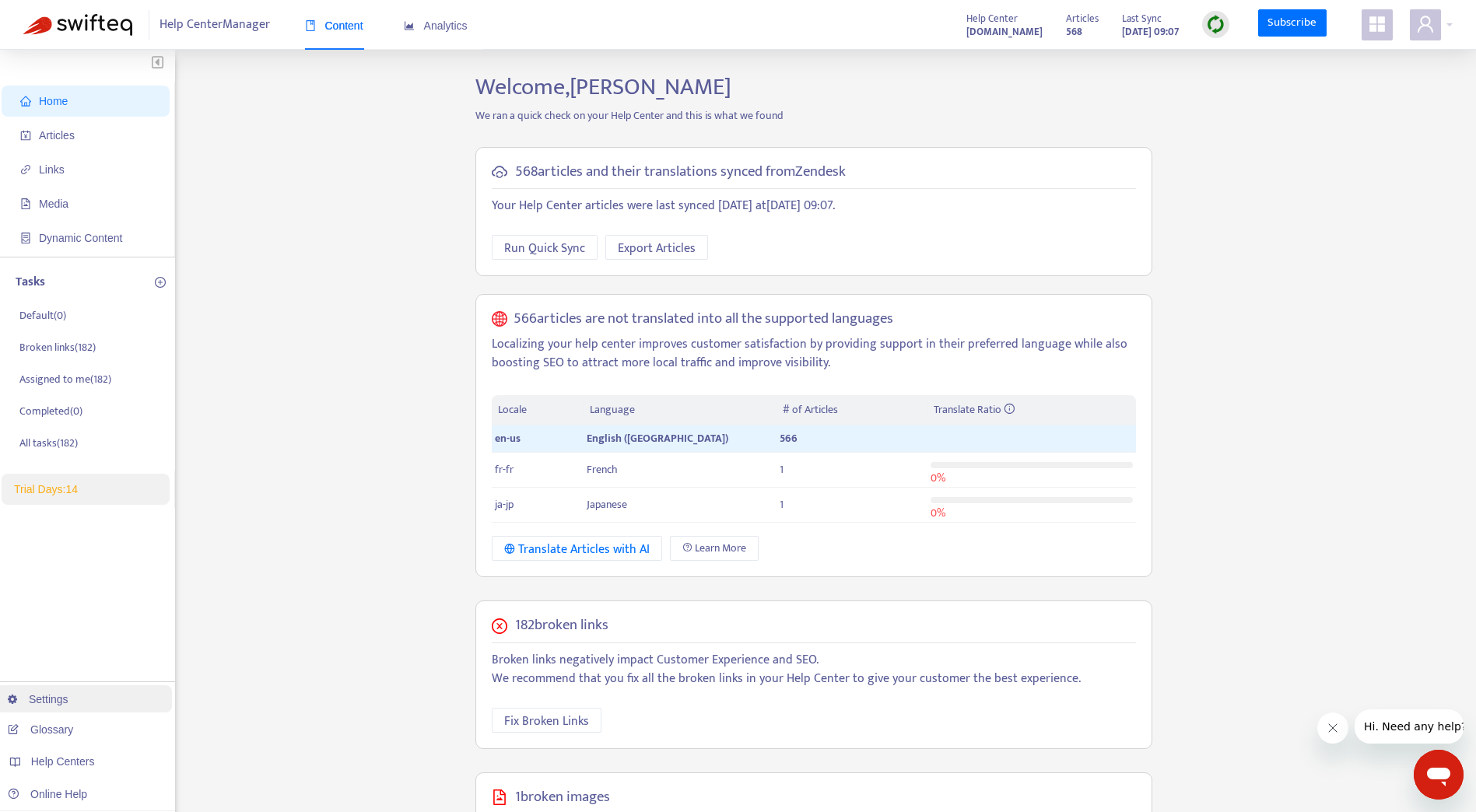
click at [34, 696] on link "Settings" at bounding box center [38, 699] width 61 height 12
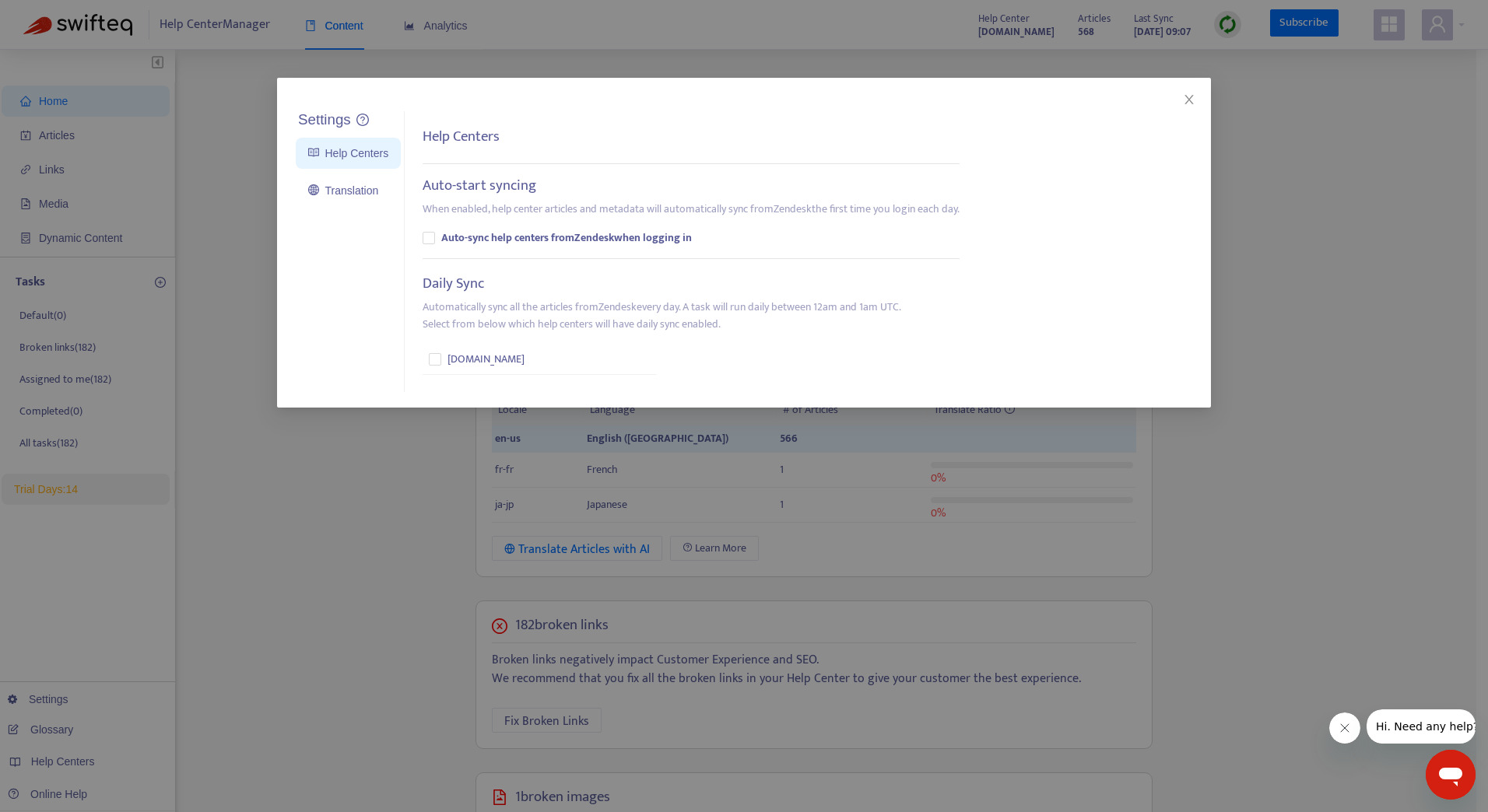
click at [374, 444] on div "Settings Help Centers Translation Settings Help Centers Auto-start syncing When…" at bounding box center [744, 406] width 1488 height 812
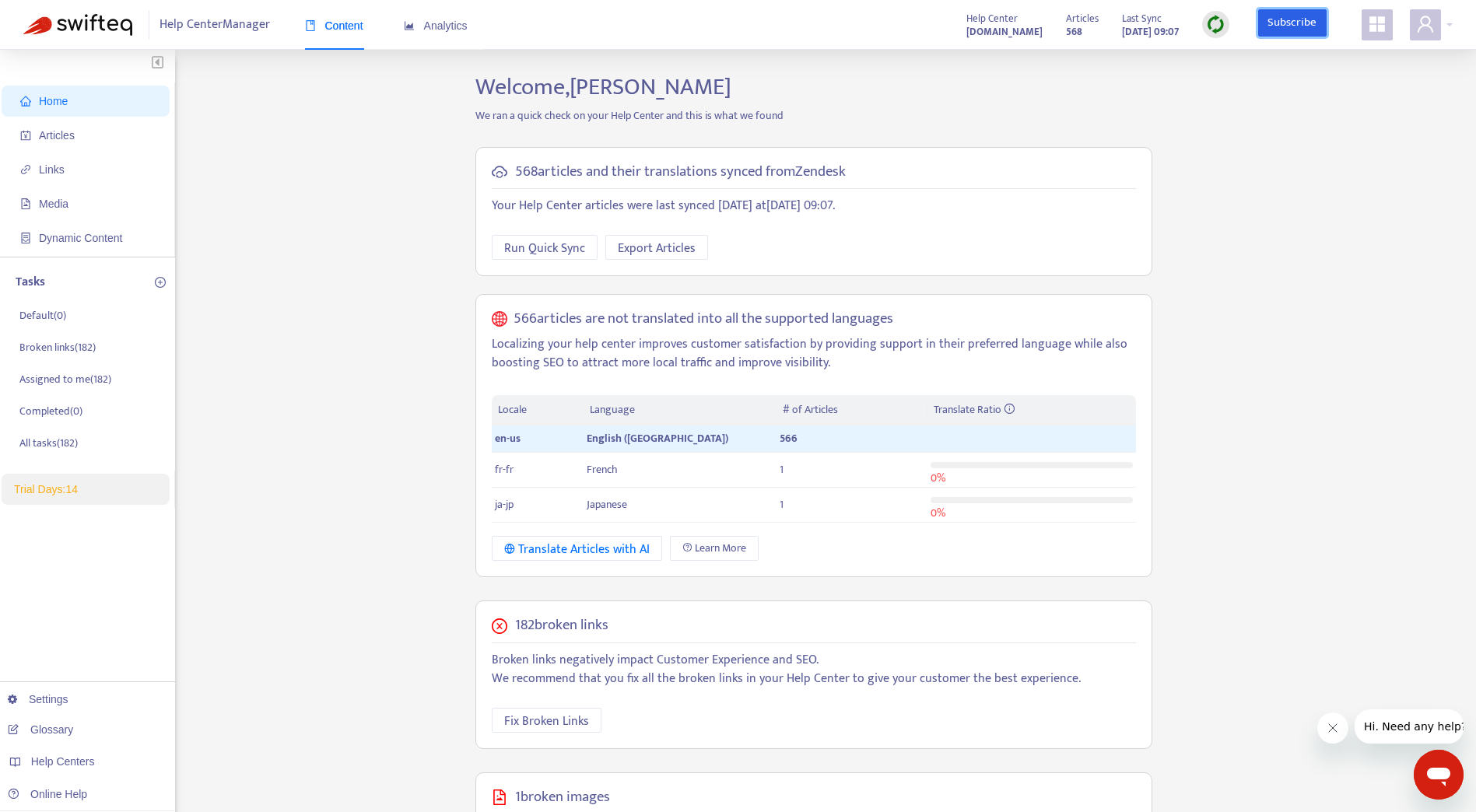
click at [1280, 22] on link "Subscribe" at bounding box center [1292, 23] width 68 height 28
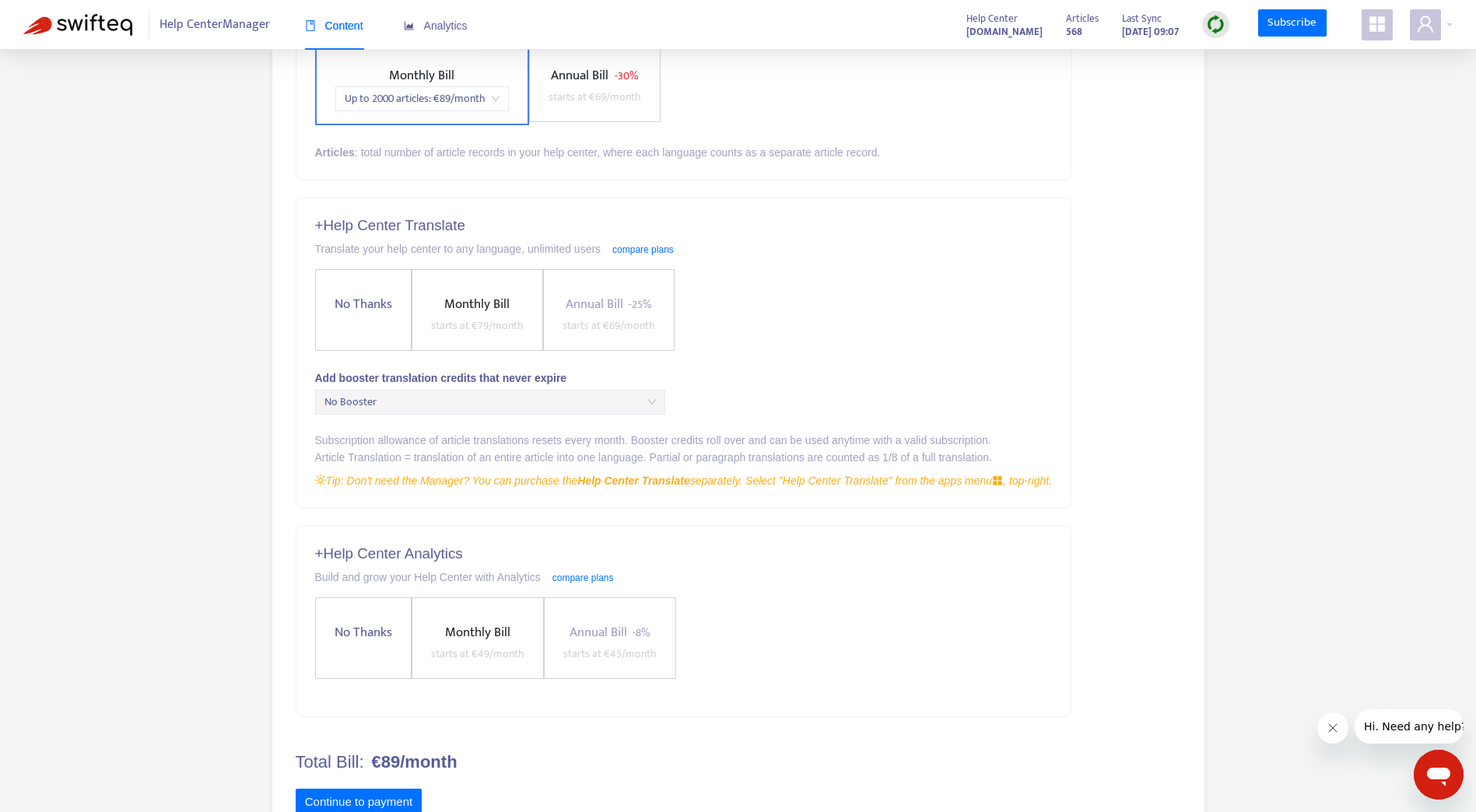
scroll to position [222, 0]
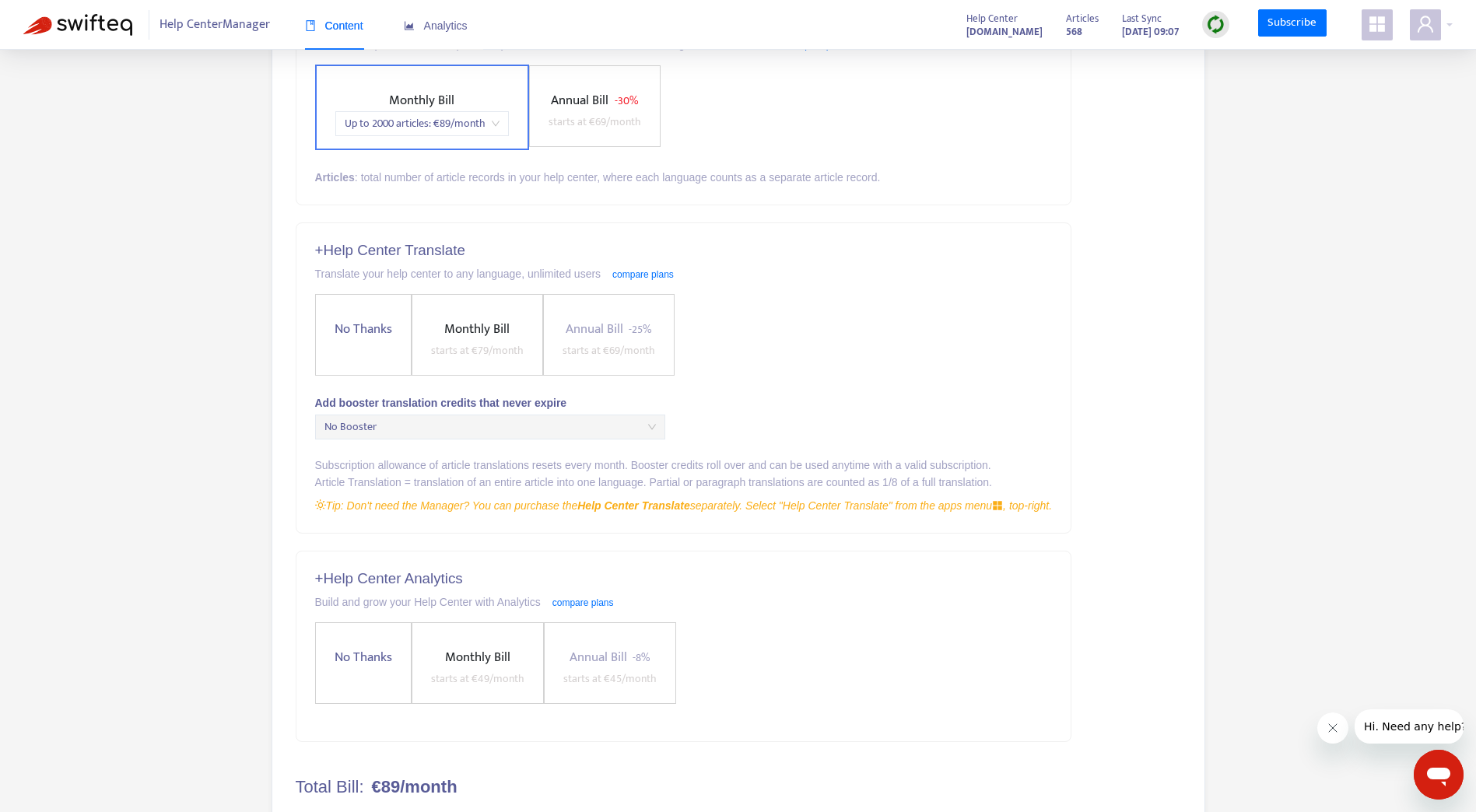
click at [484, 344] on span "starts at € 79 /month" at bounding box center [477, 351] width 93 height 18
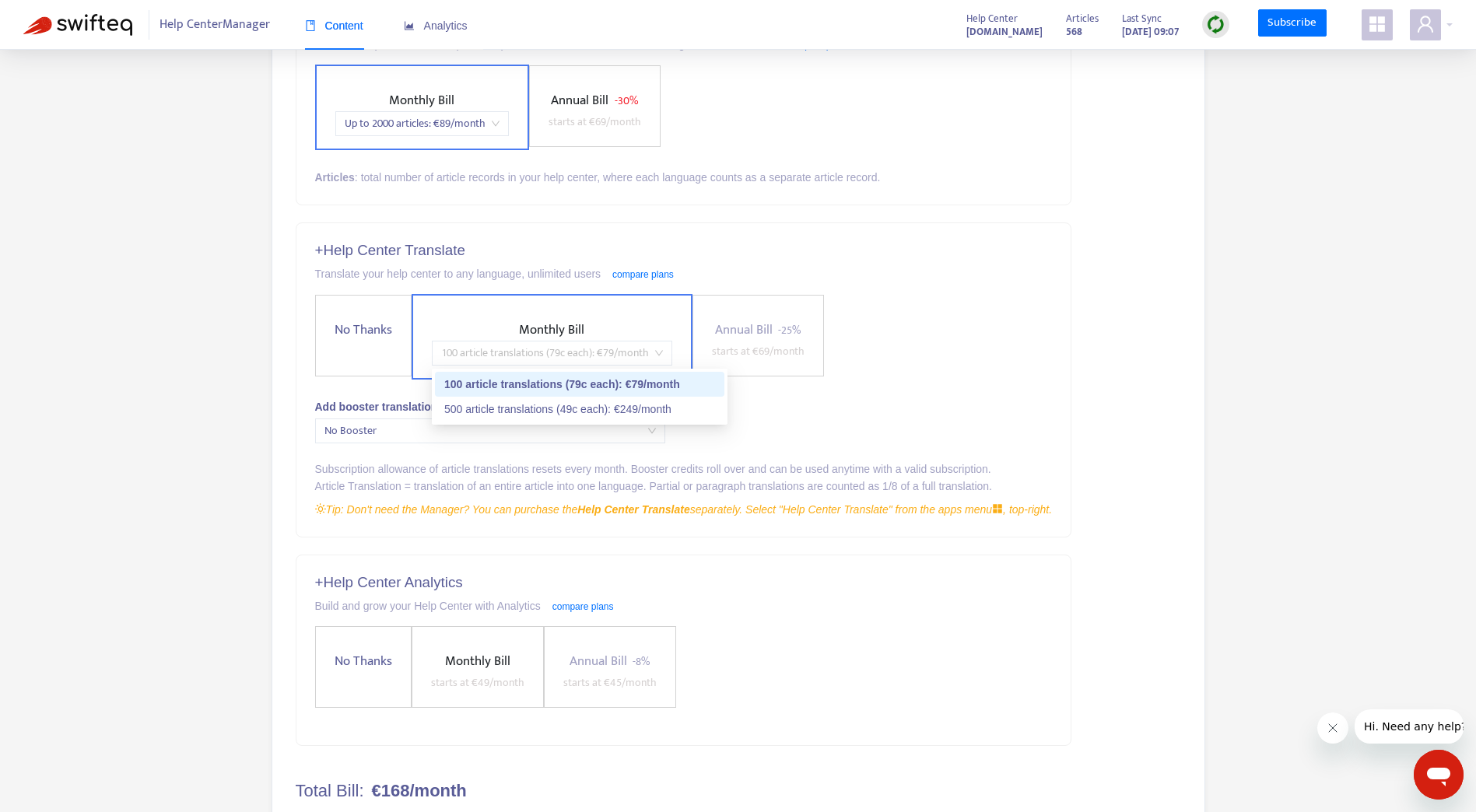
click at [668, 355] on div "100 article translations (79c each) : € 79 /month" at bounding box center [552, 353] width 240 height 25
click at [661, 412] on div "500 article translations (49c each) : € 249 /month" at bounding box center [579, 409] width 271 height 17
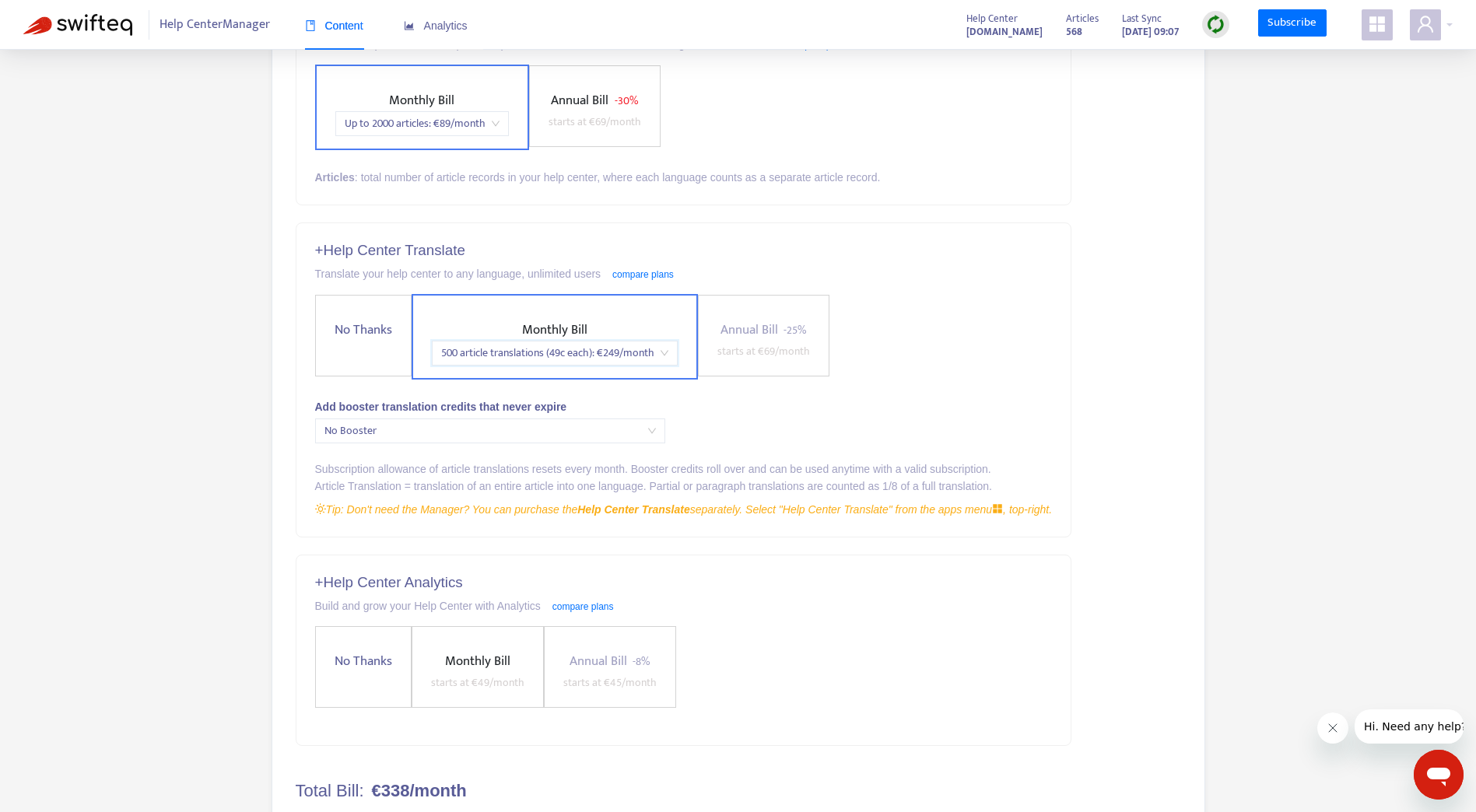
scroll to position [0, 0]
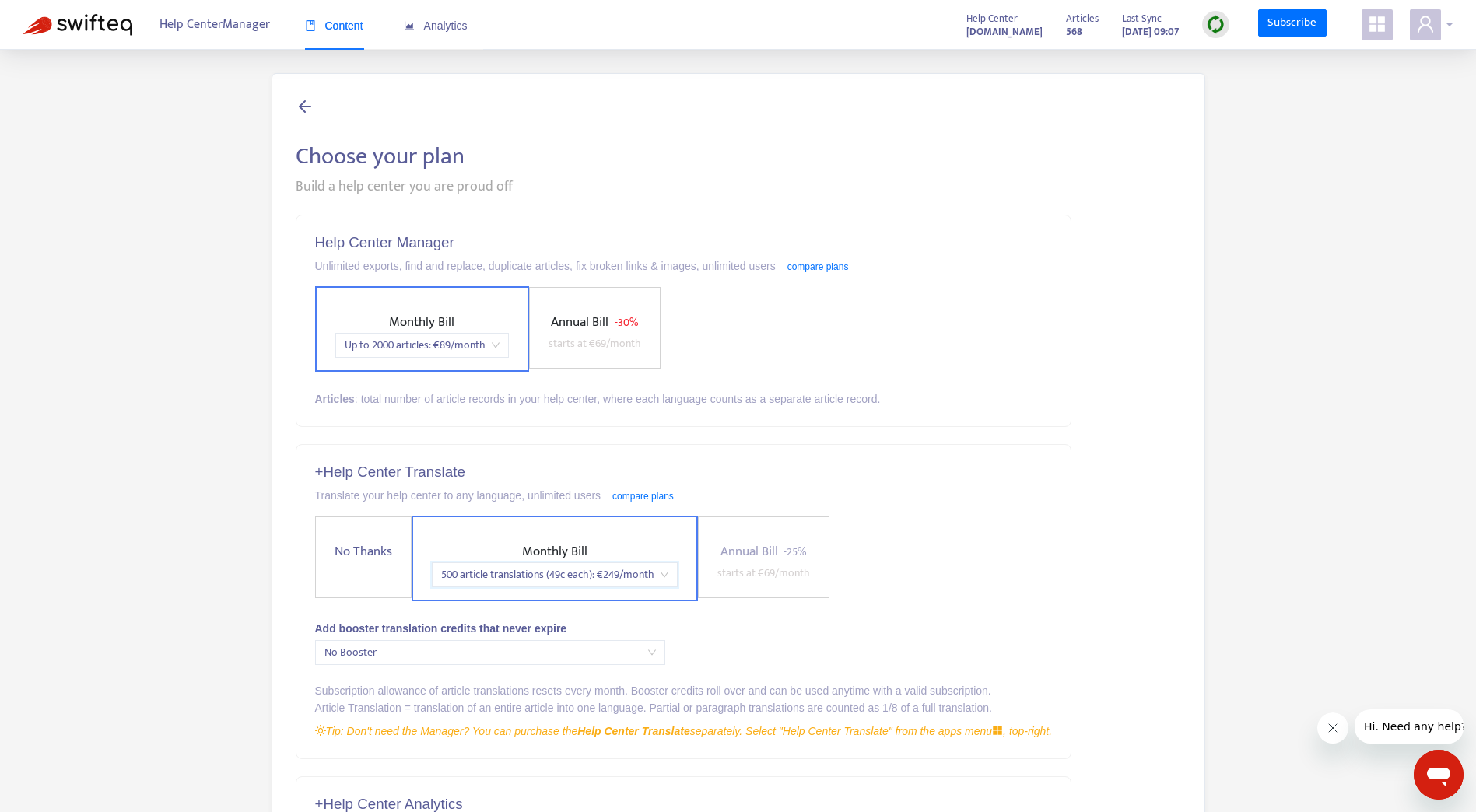
click at [1437, 33] on span at bounding box center [1425, 24] width 31 height 31
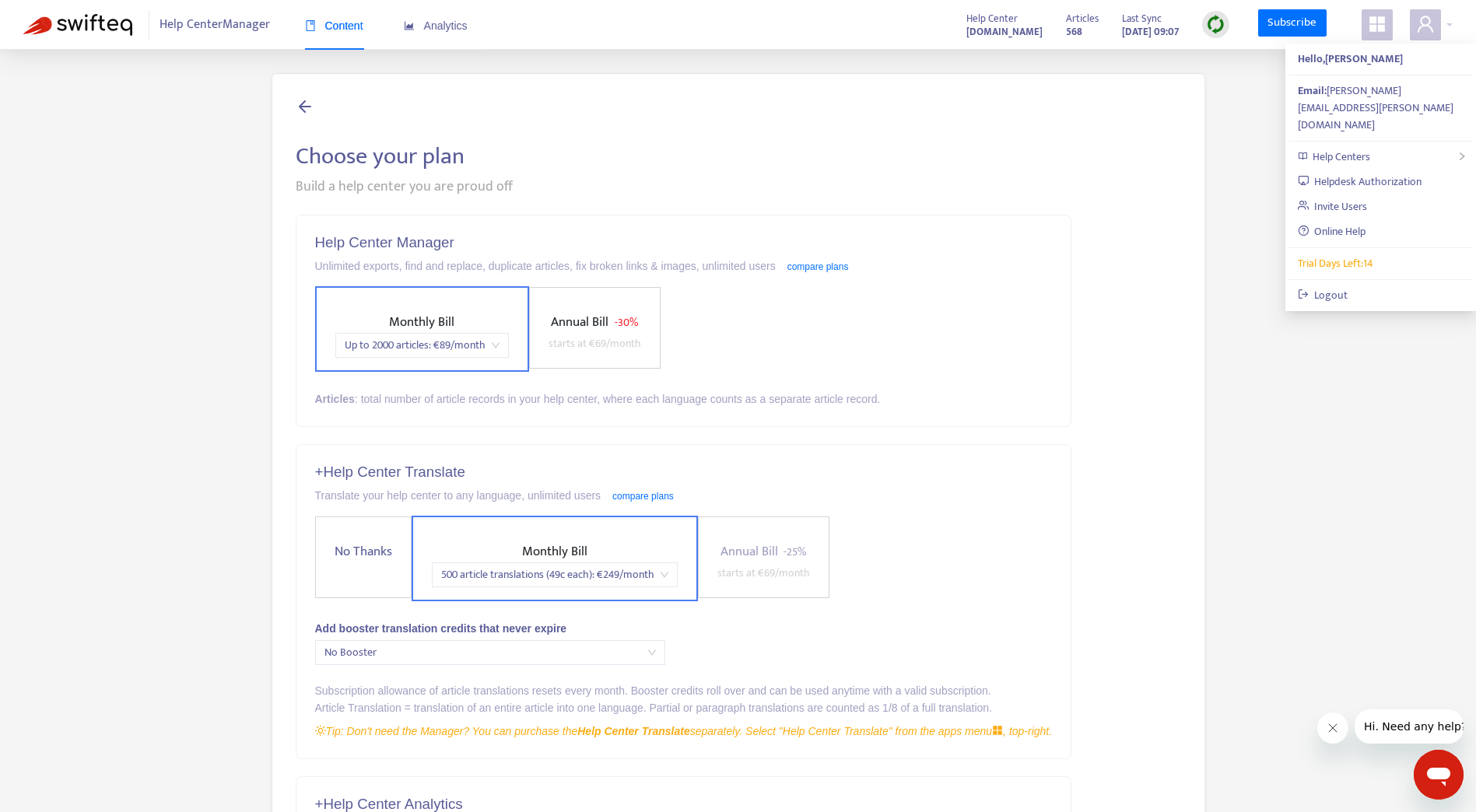
drag, startPoint x: 1091, startPoint y: 142, endPoint x: 1058, endPoint y: 135, distance: 33.4
click at [1091, 142] on div "Choose your plan Build a help center you are proud off Help Center Manager Unli…" at bounding box center [739, 594] width 934 height 1043
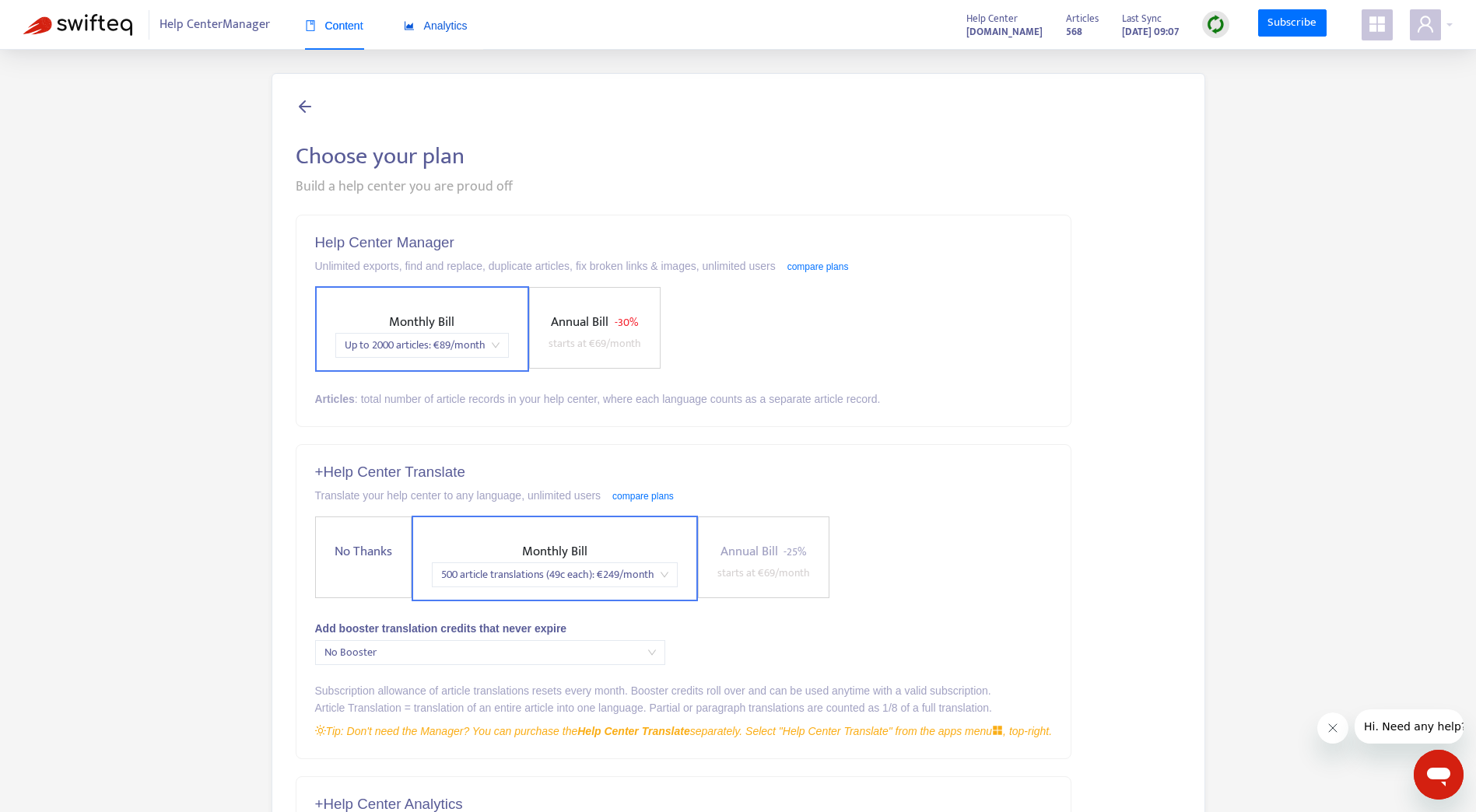
click at [437, 23] on span "Analytics" at bounding box center [436, 25] width 64 height 12
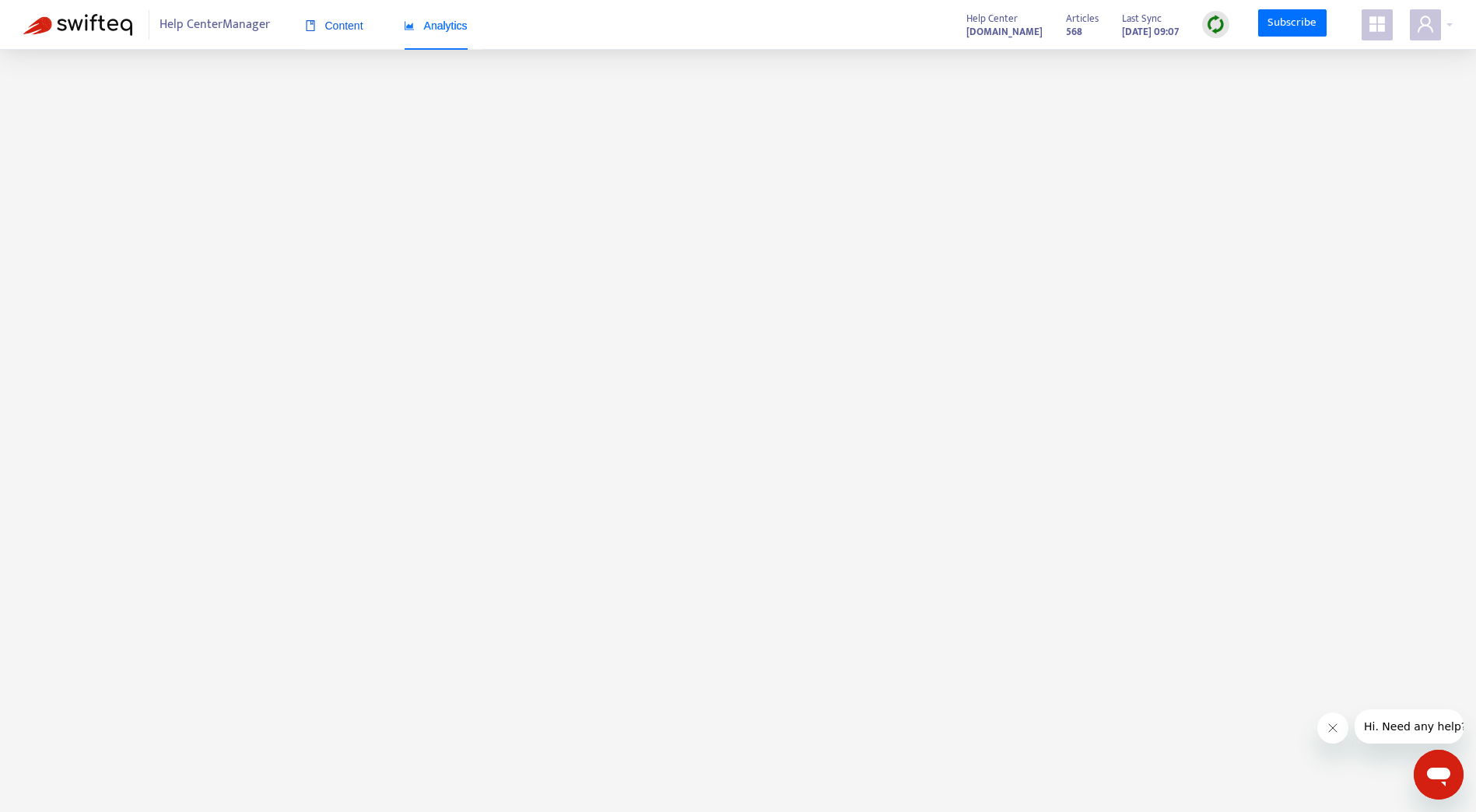
click at [329, 22] on span "Content" at bounding box center [334, 25] width 58 height 12
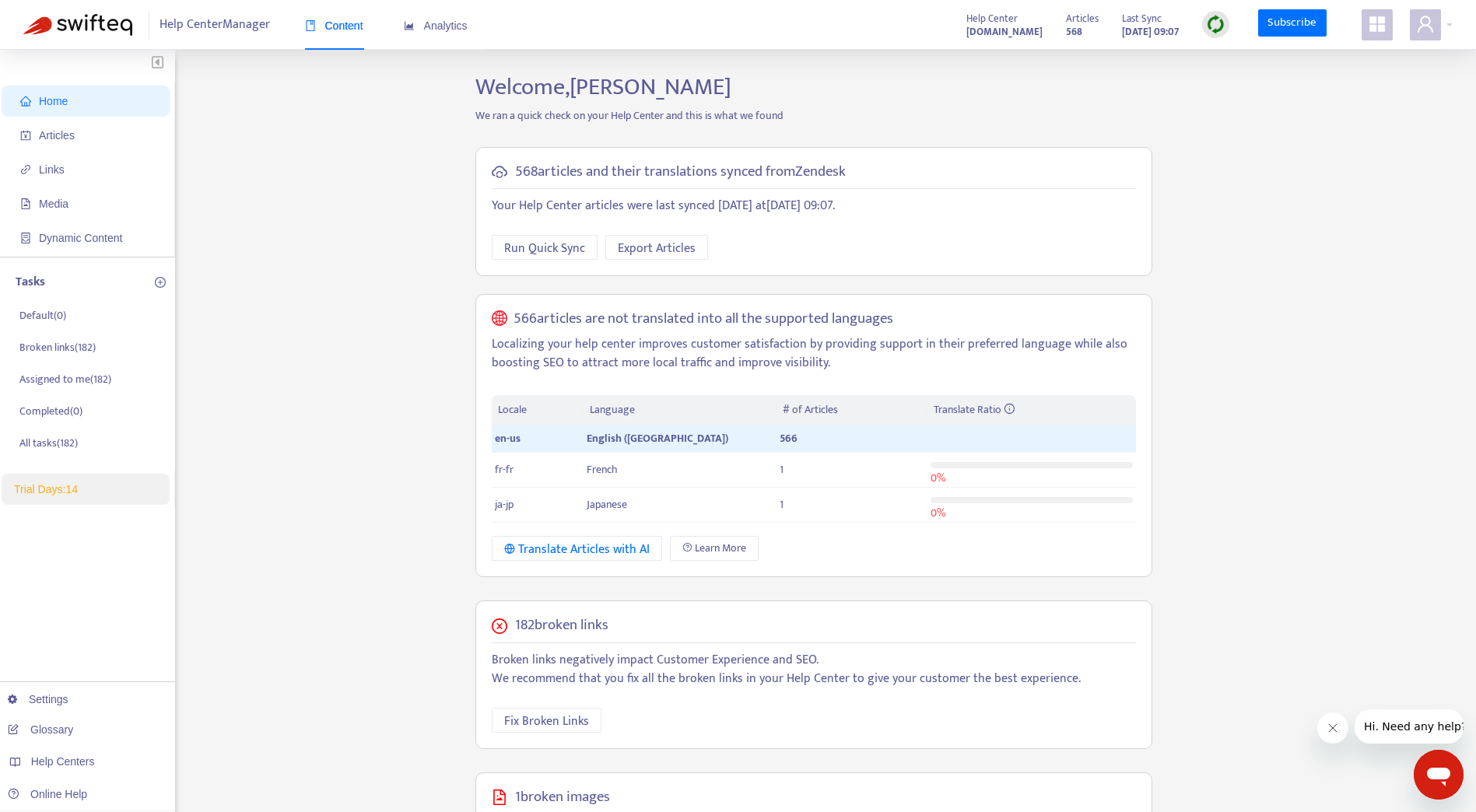
click at [1337, 468] on div "Home Articles Links Media Dynamic Content Tasks Default ( 0 ) Broken links ( 18…" at bounding box center [738, 591] width 1430 height 1037
click at [345, 346] on div "Home Articles Links Media Dynamic Content Tasks Default ( 0 ) Broken links ( 18…" at bounding box center [738, 591] width 1430 height 1037
drag, startPoint x: 368, startPoint y: 251, endPoint x: 376, endPoint y: 254, distance: 8.4
click at [368, 252] on div "Home Articles Links Media Dynamic Content Tasks Default ( 0 ) Broken links ( 18…" at bounding box center [738, 591] width 1430 height 1037
click at [1266, 171] on div "Home Articles Links Media Dynamic Content Tasks Default ( 0 ) Broken links ( 18…" at bounding box center [738, 591] width 1430 height 1037
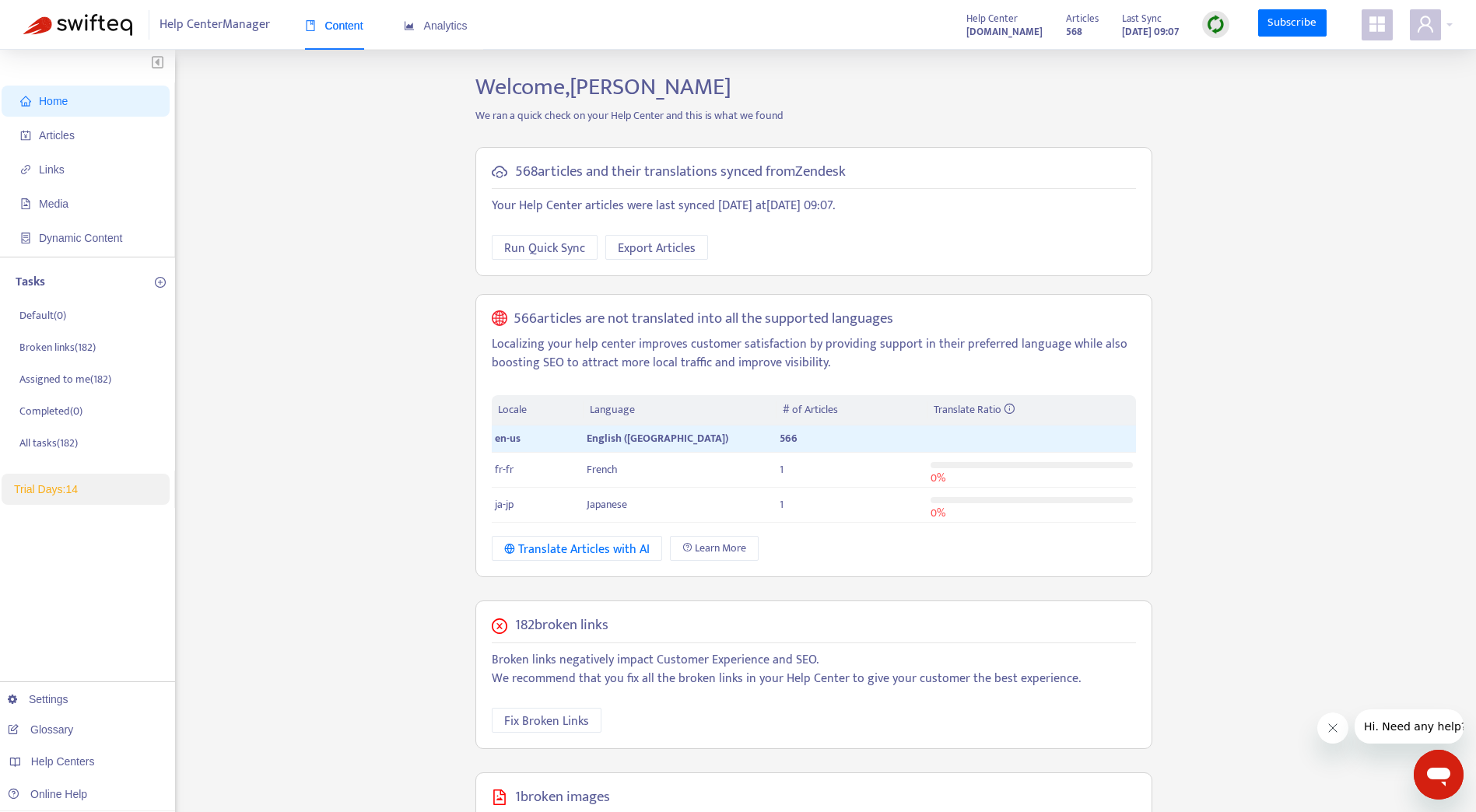
click at [423, 191] on div "Home Articles Links Media Dynamic Content Tasks Default ( 0 ) Broken links ( 18…" at bounding box center [738, 591] width 1430 height 1037
click at [1432, 24] on icon "user" at bounding box center [1425, 24] width 19 height 19
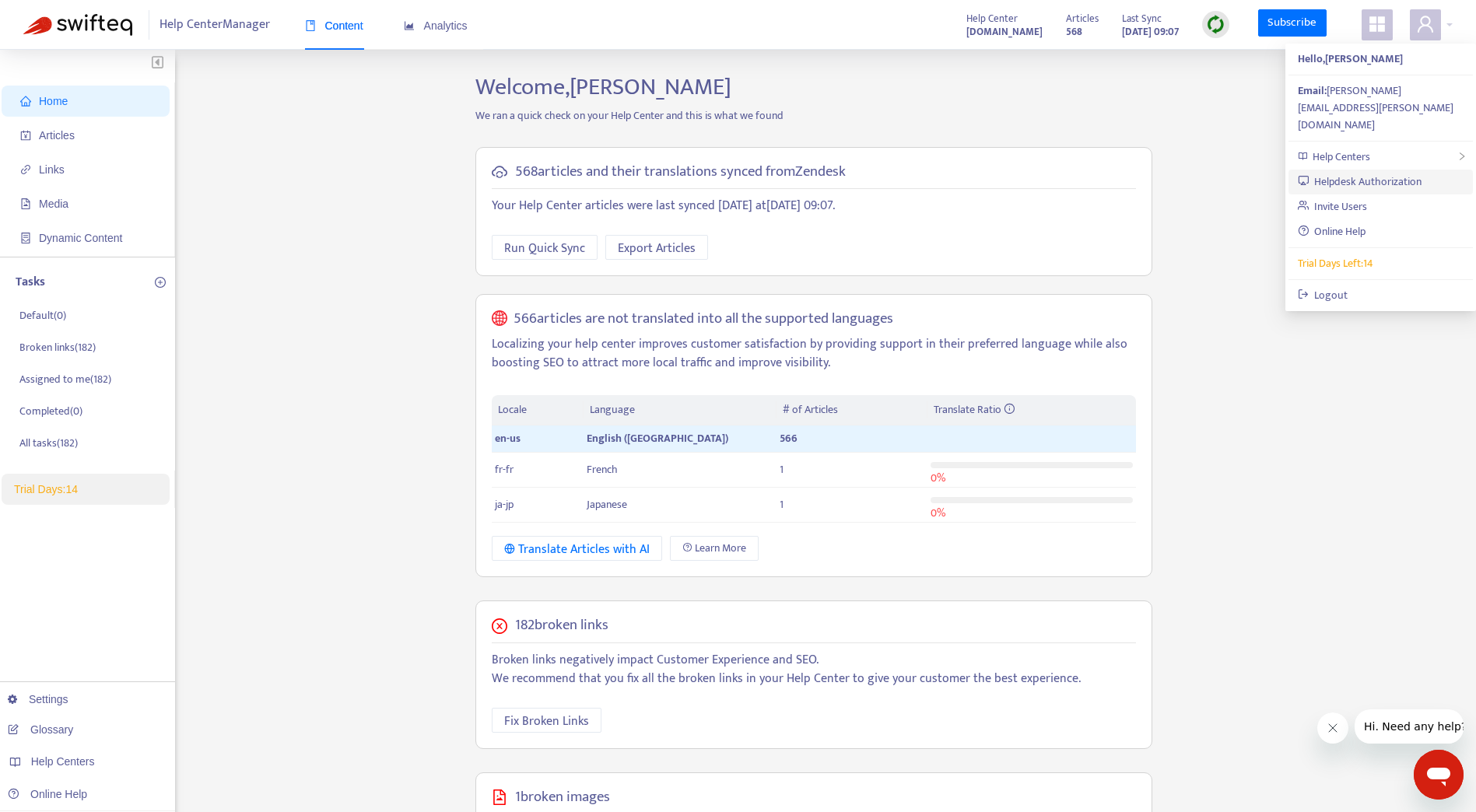
click at [1368, 173] on link "Helpdesk Authorization" at bounding box center [1360, 182] width 125 height 18
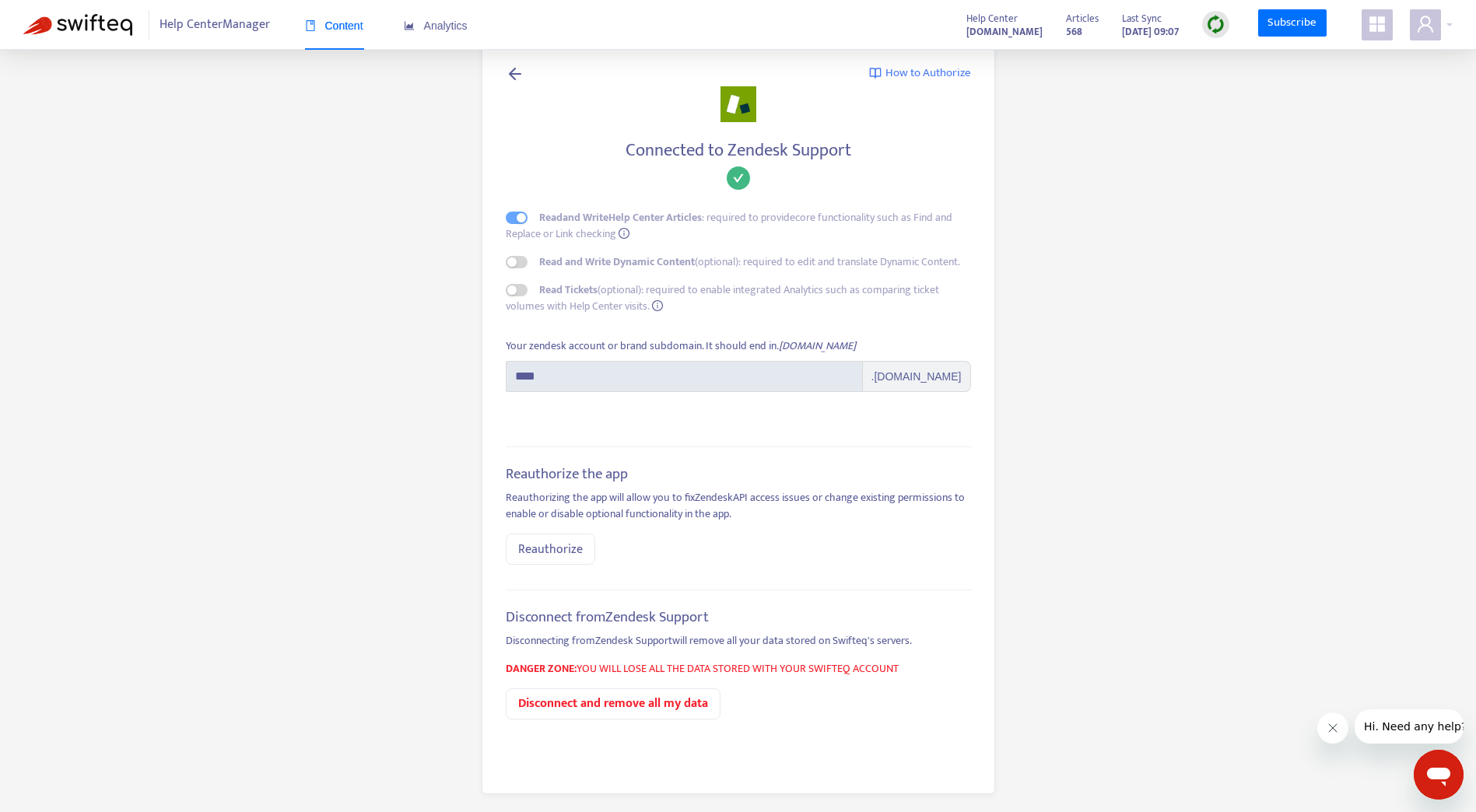
scroll to position [23, 0]
